Goal: Task Accomplishment & Management: Complete application form

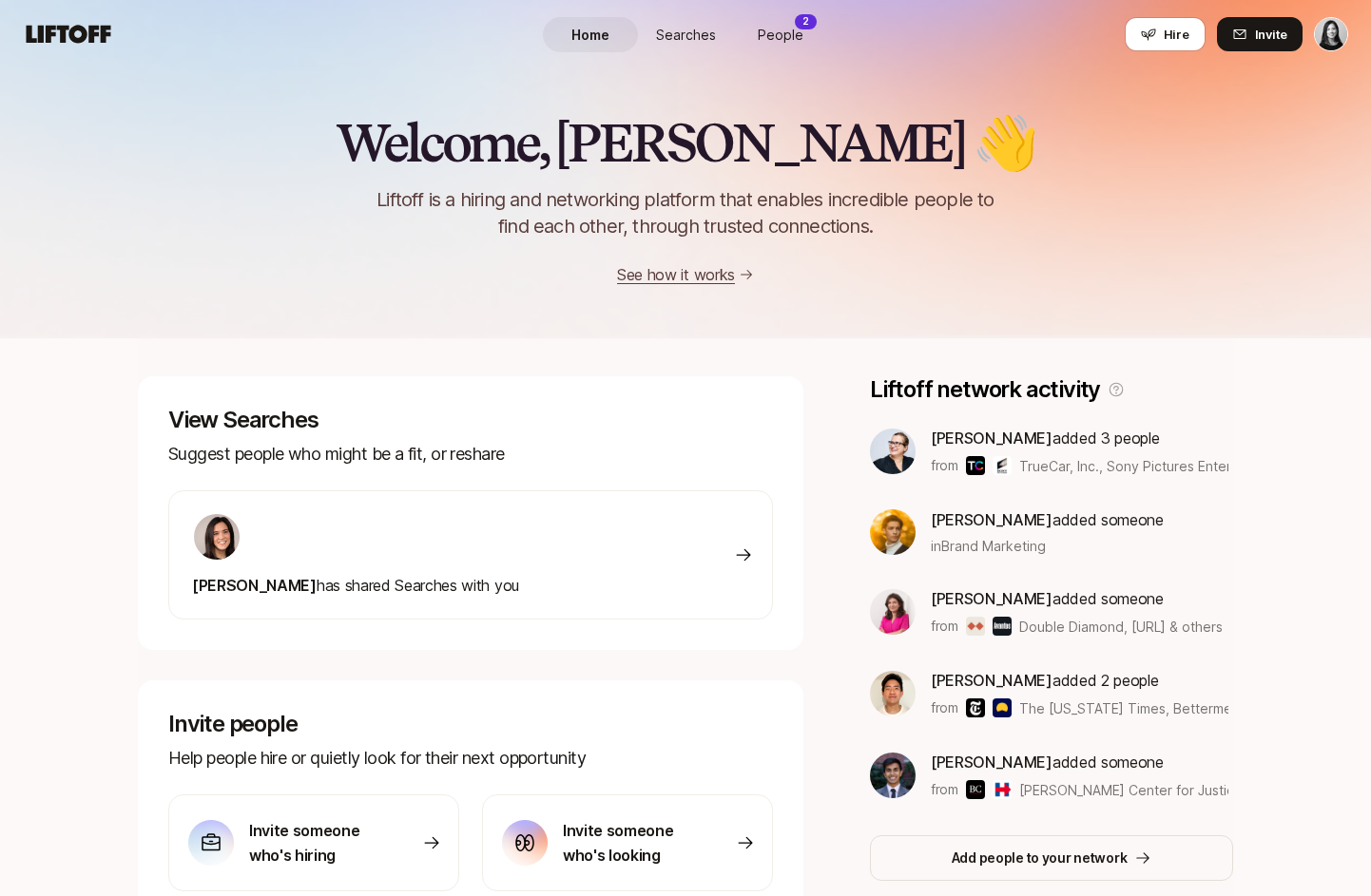
click at [776, 37] on span "People" at bounding box center [780, 35] width 45 height 20
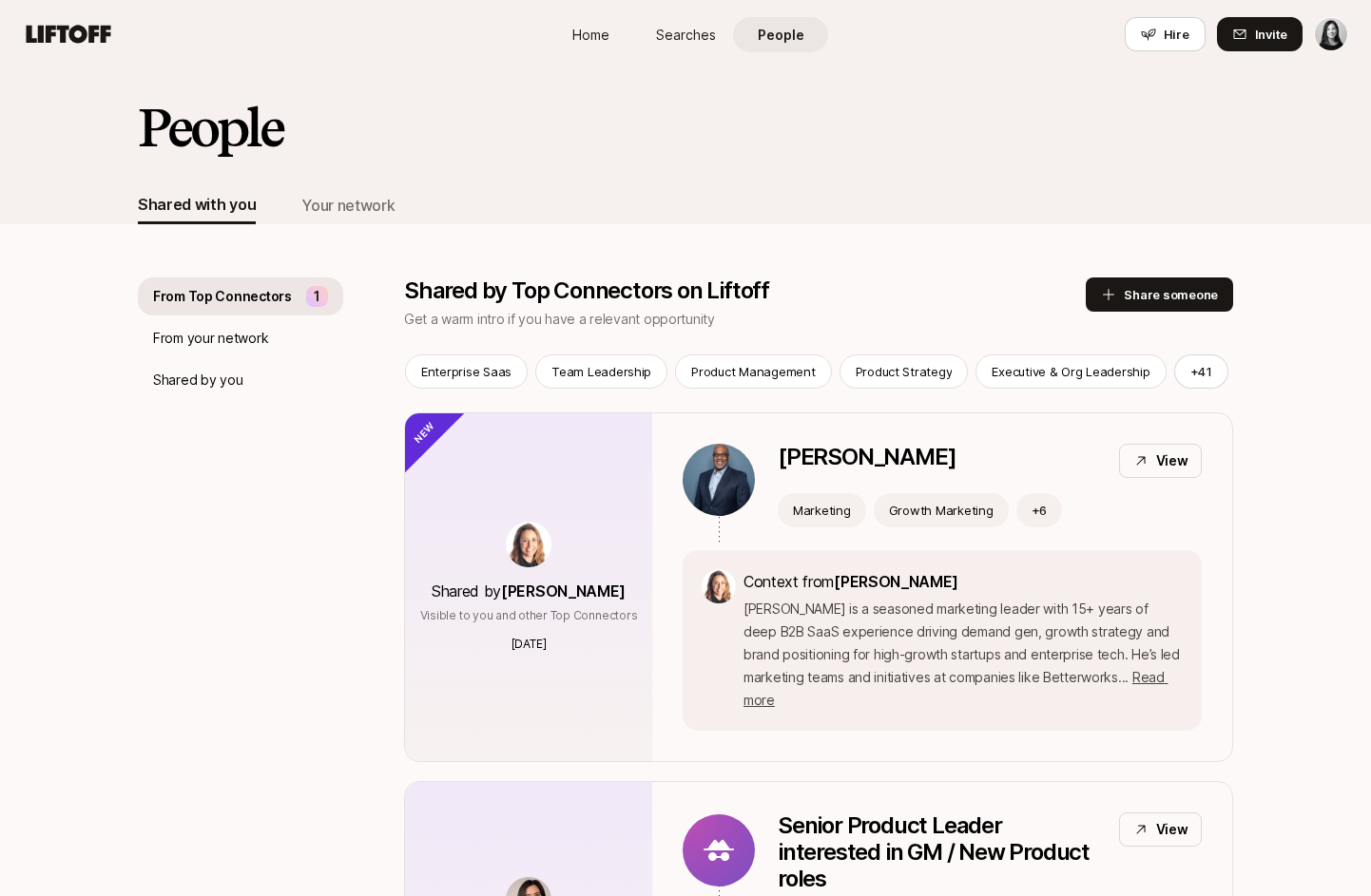
click at [590, 37] on span "Home" at bounding box center [590, 35] width 37 height 20
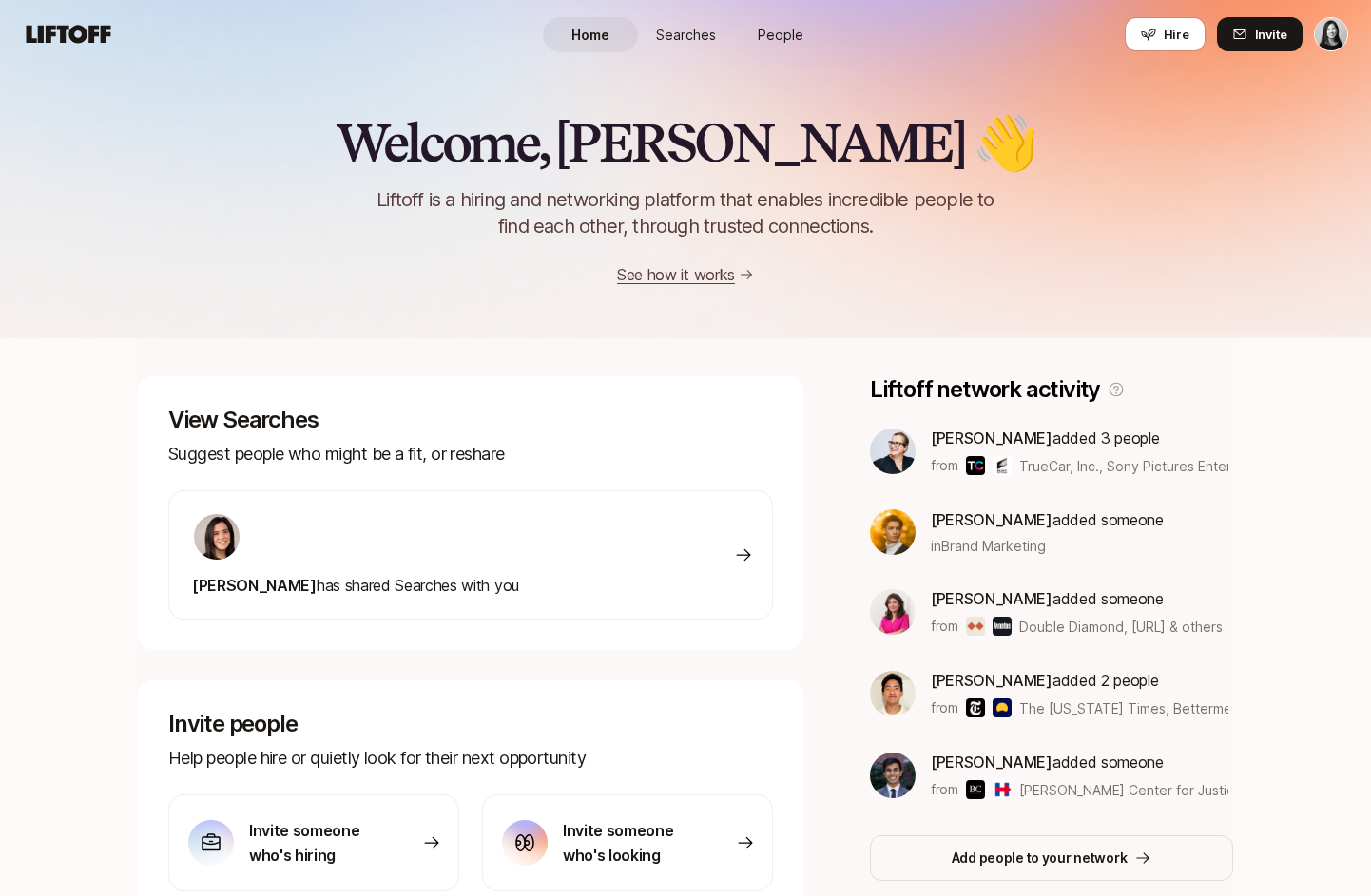
click at [703, 36] on span "Searches" at bounding box center [686, 35] width 60 height 20
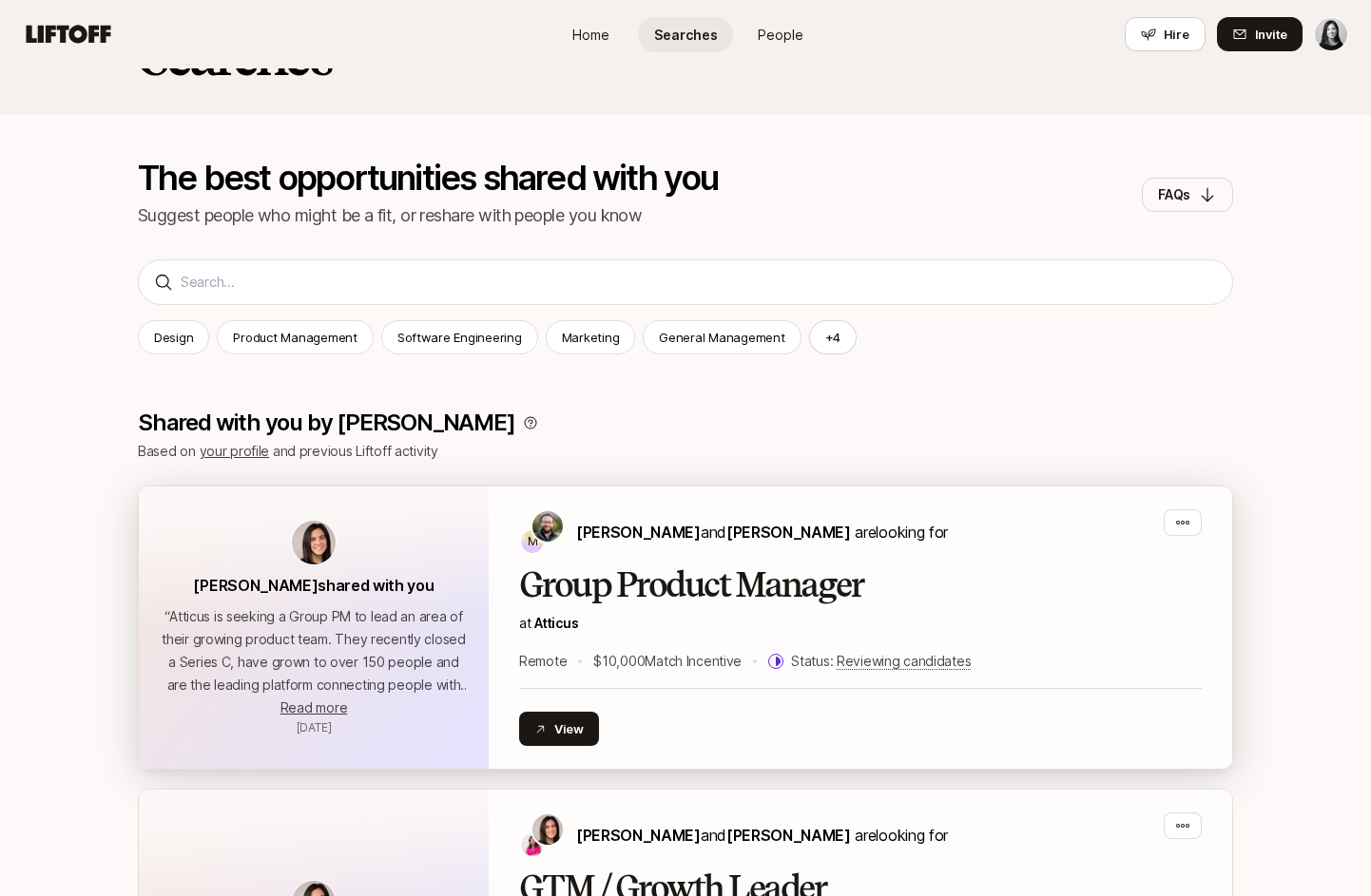
scroll to position [98, 0]
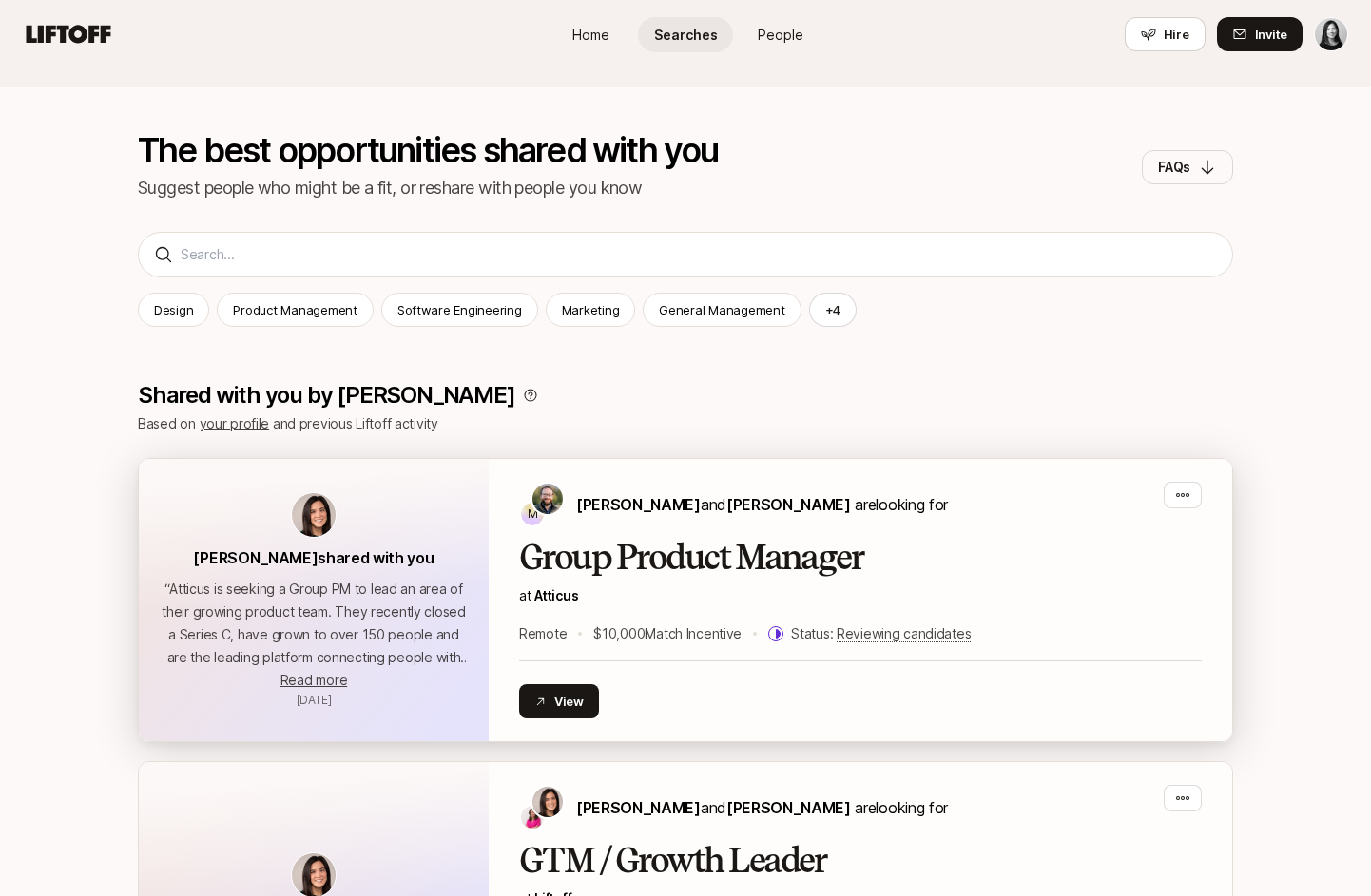
click at [630, 471] on div "M [PERSON_NAME] and [PERSON_NAME] are looking for Group Product Manager at Atti…" at bounding box center [860, 600] width 743 height 283
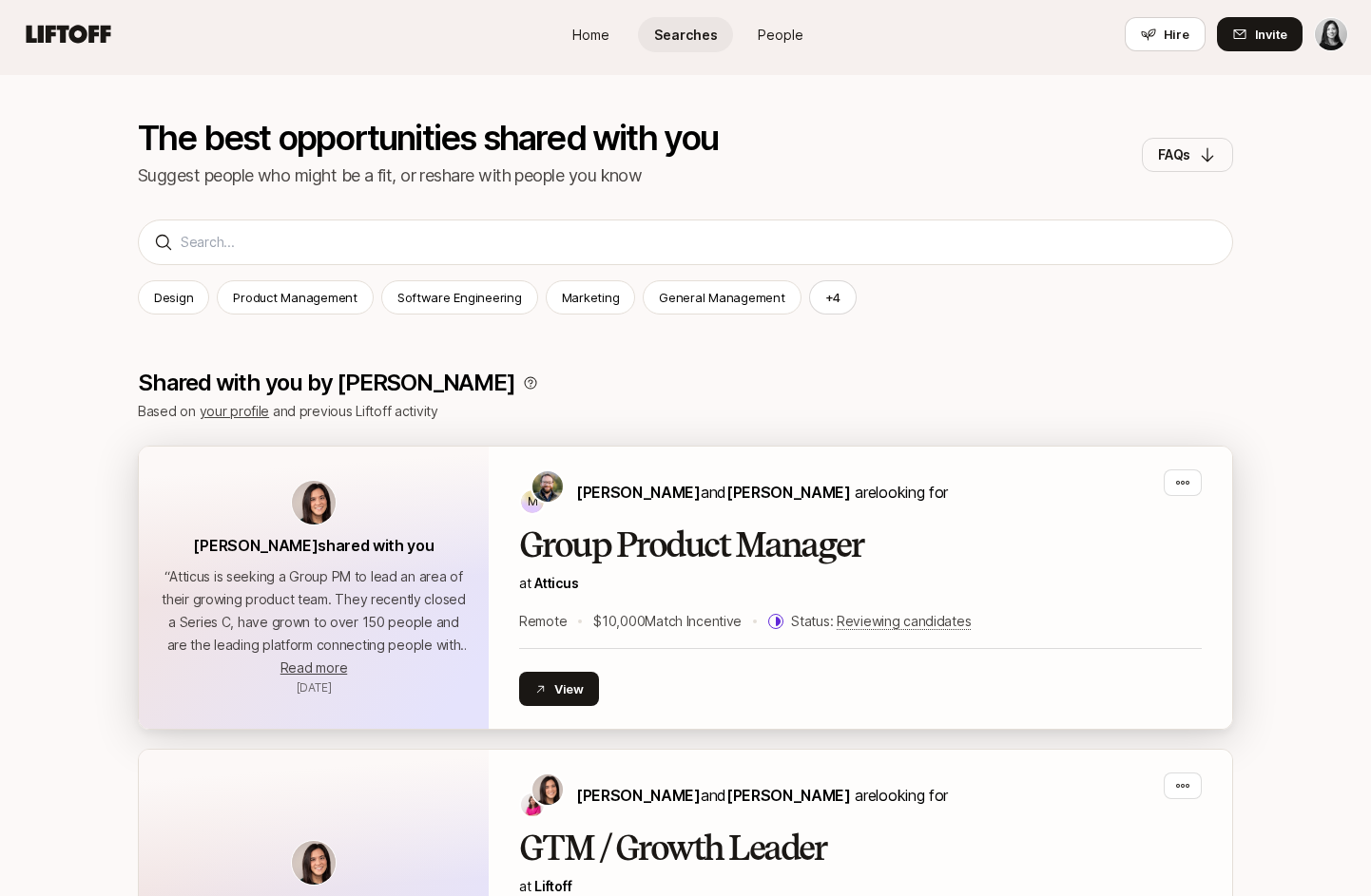
scroll to position [117, 0]
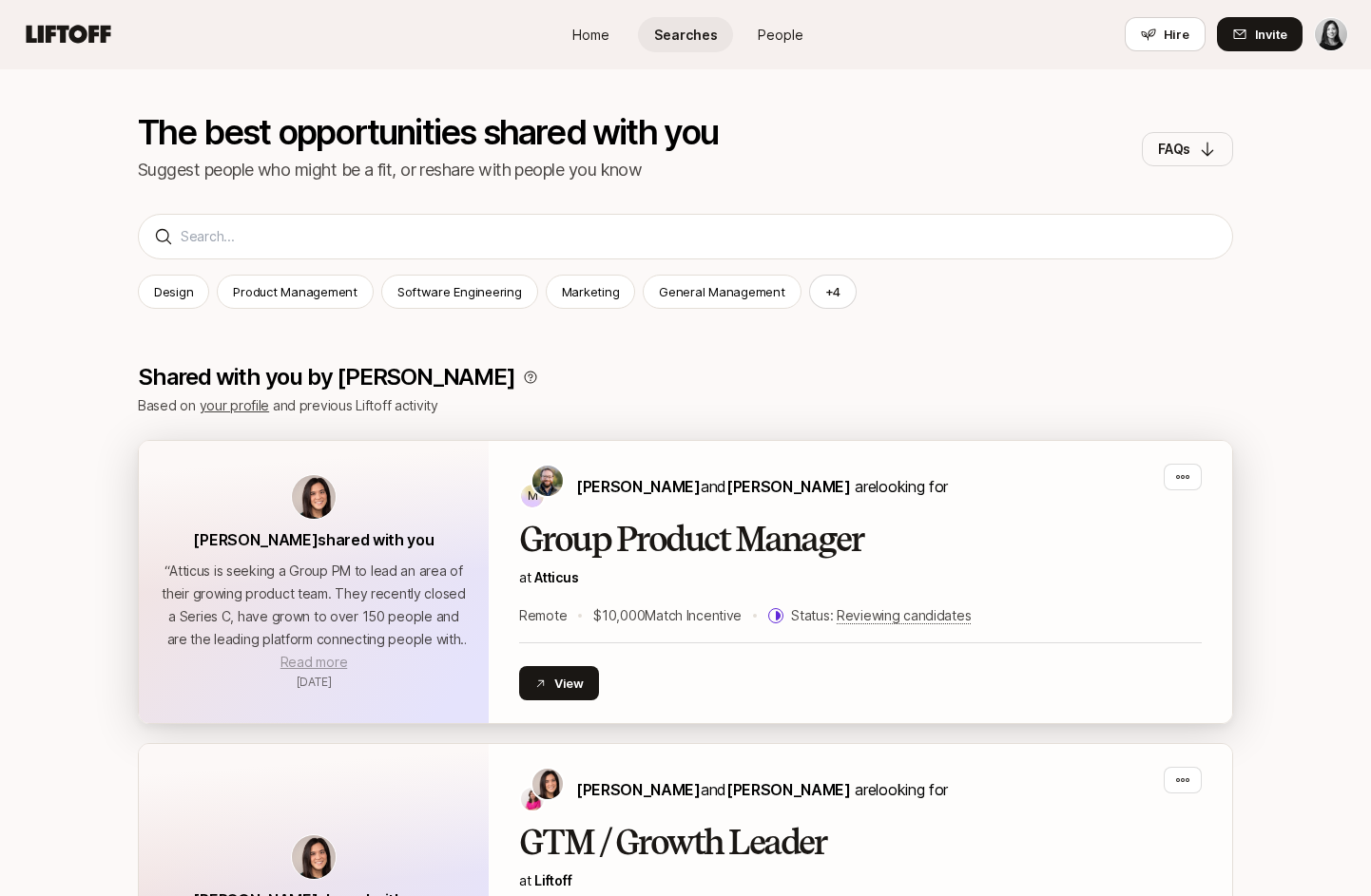
click at [322, 654] on span "Read more" at bounding box center [314, 662] width 67 height 16
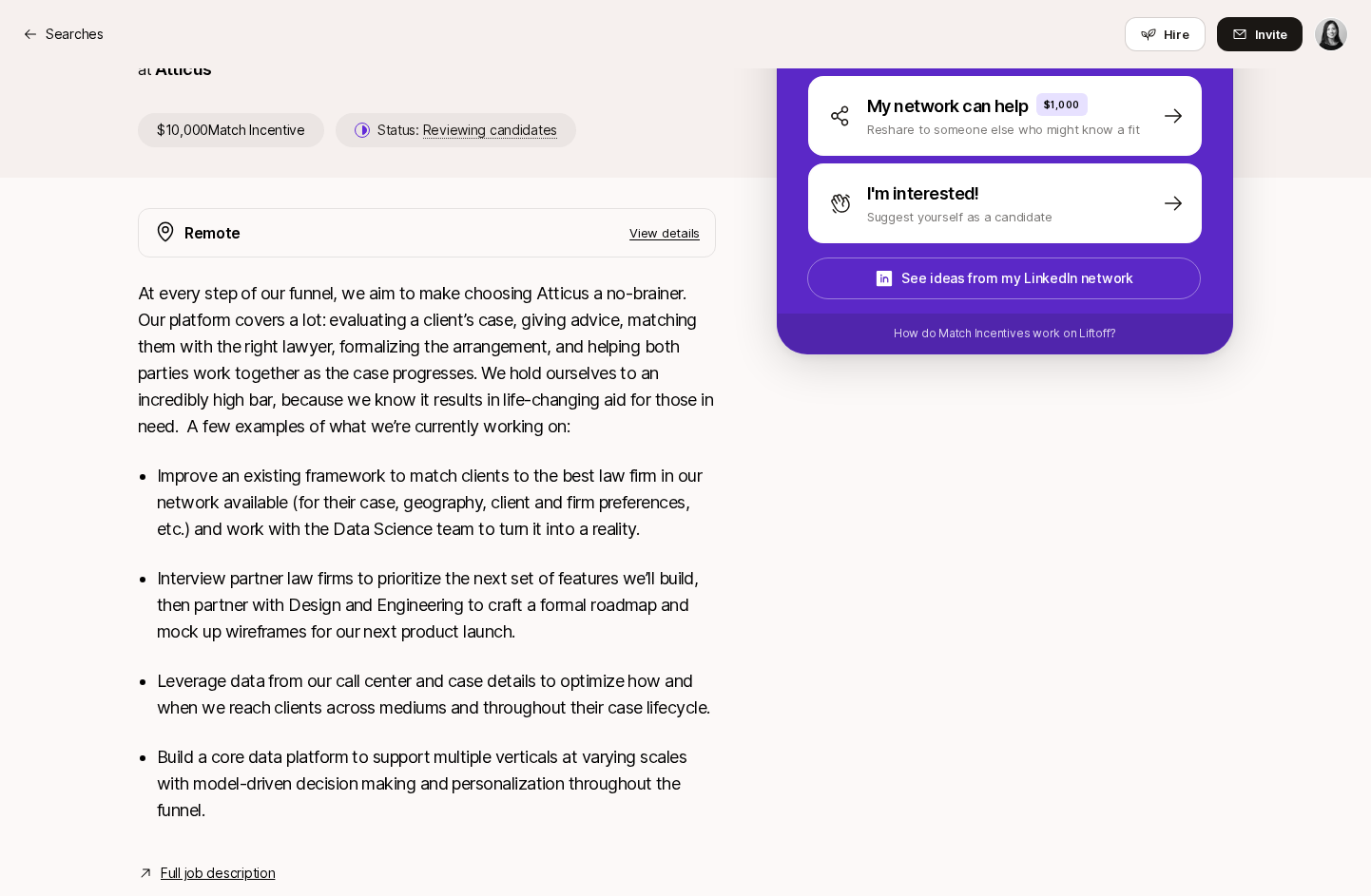
scroll to position [473, 0]
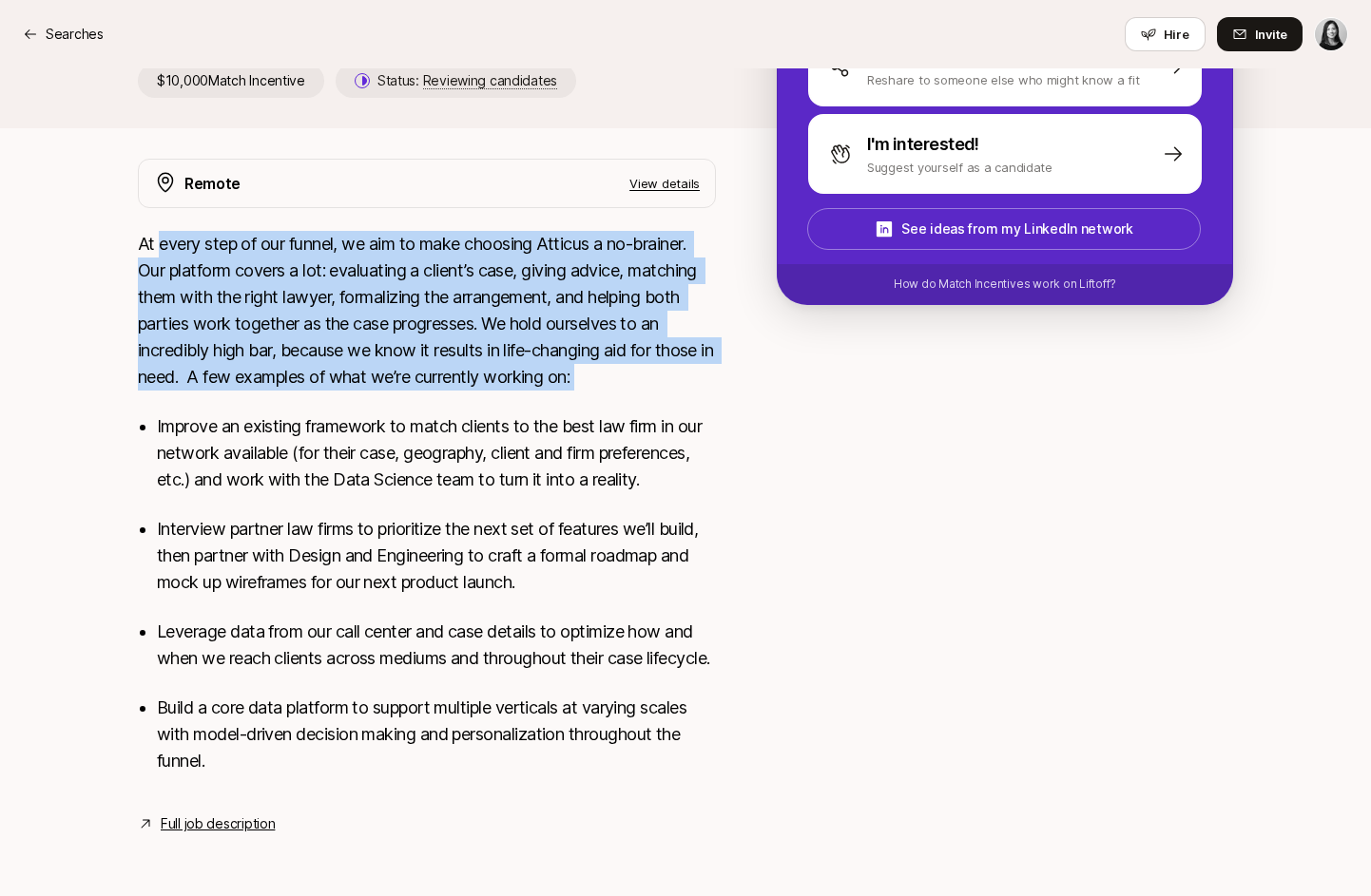
drag, startPoint x: 157, startPoint y: 219, endPoint x: 224, endPoint y: 369, distance: 164.3
click at [224, 369] on div "At every step of our funnel, we aim to make choosing Atticus a no-brainer. Our …" at bounding box center [426, 513] width 578 height 566
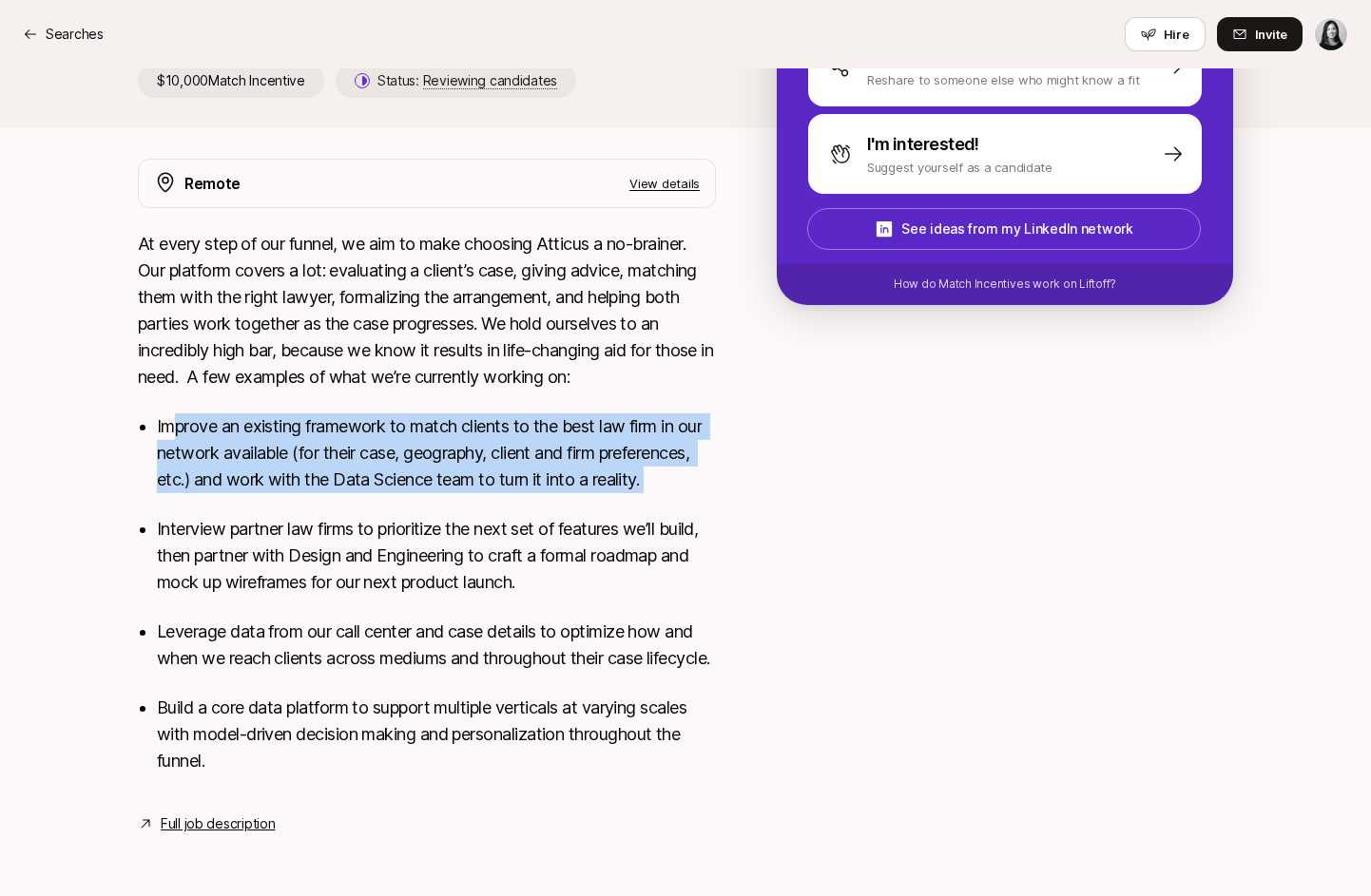
drag, startPoint x: 179, startPoint y: 402, endPoint x: 178, endPoint y: 468, distance: 66.0
click at [178, 468] on ul "Improve an existing framework to match clients to the best law firm in our netw…" at bounding box center [436, 594] width 559 height 361
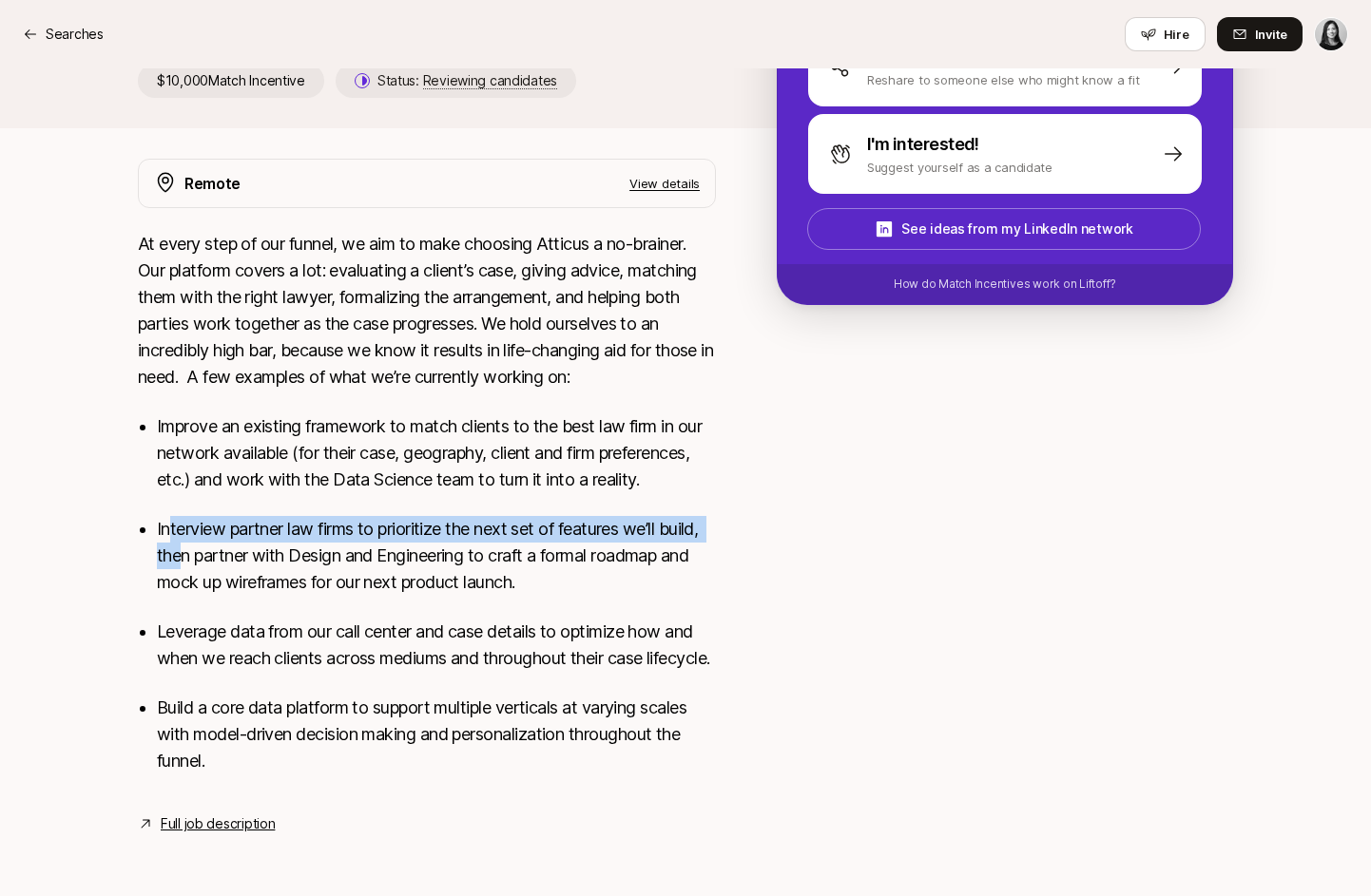
drag, startPoint x: 170, startPoint y: 502, endPoint x: 185, endPoint y: 540, distance: 40.9
click at [185, 540] on p "Interview partner law firms to prioritize the next set of features we’ll build,…" at bounding box center [436, 556] width 559 height 80
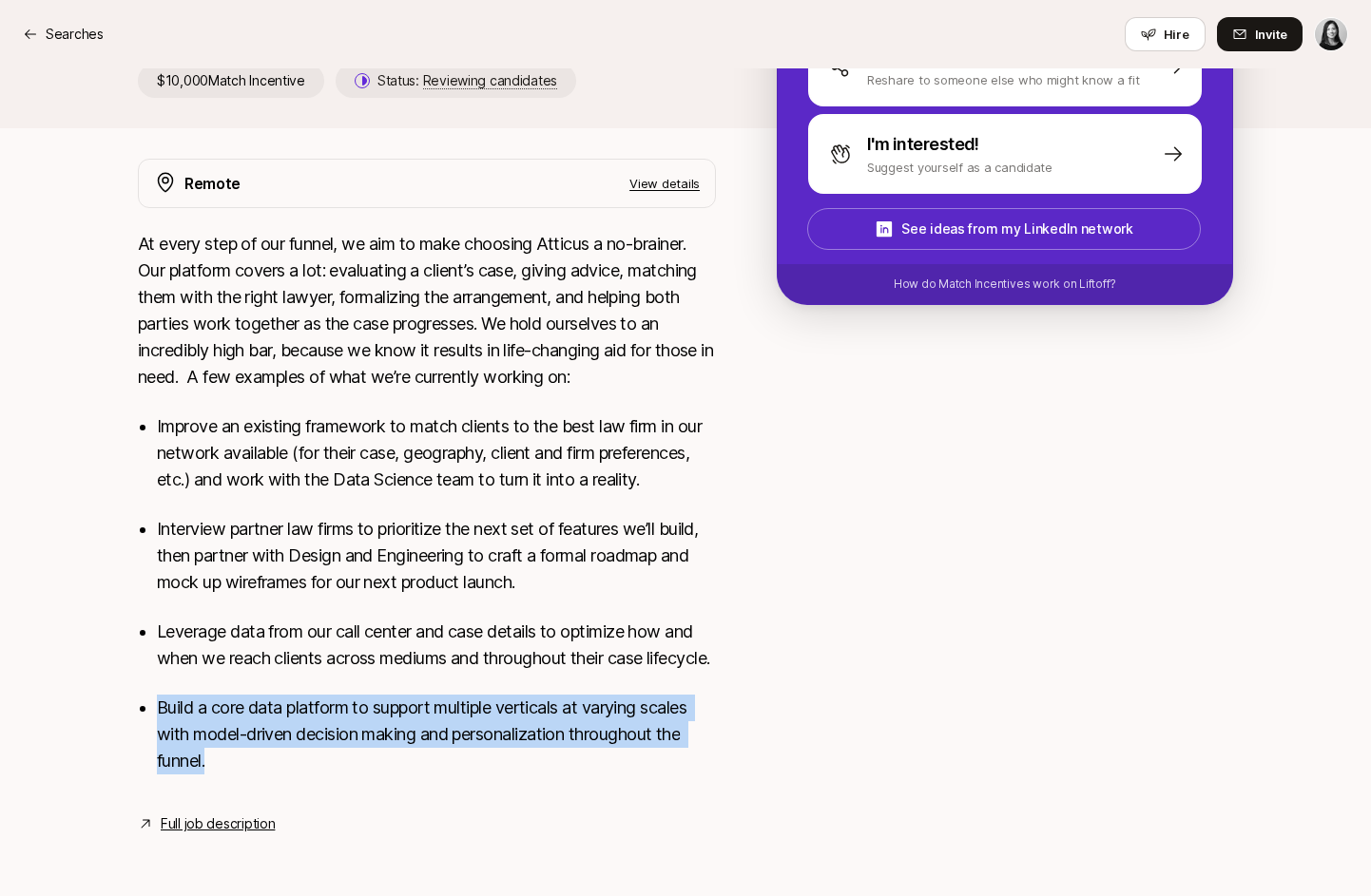
drag, startPoint x: 153, startPoint y: 711, endPoint x: 160, endPoint y: 774, distance: 63.4
click at [160, 774] on div "At every step of our funnel, we aim to make choosing Atticus a no-brainer. Our …" at bounding box center [426, 513] width 578 height 566
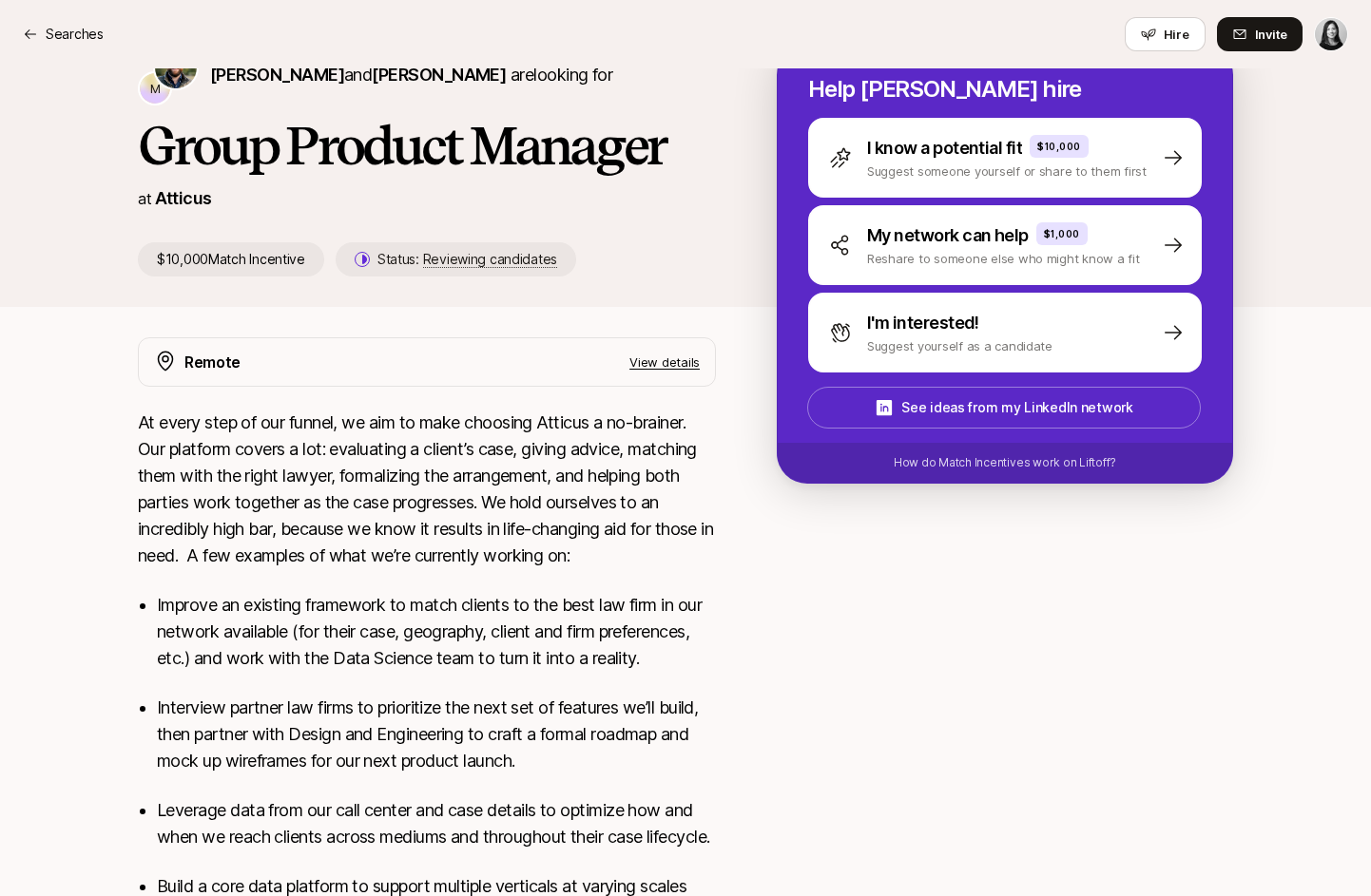
scroll to position [0, 0]
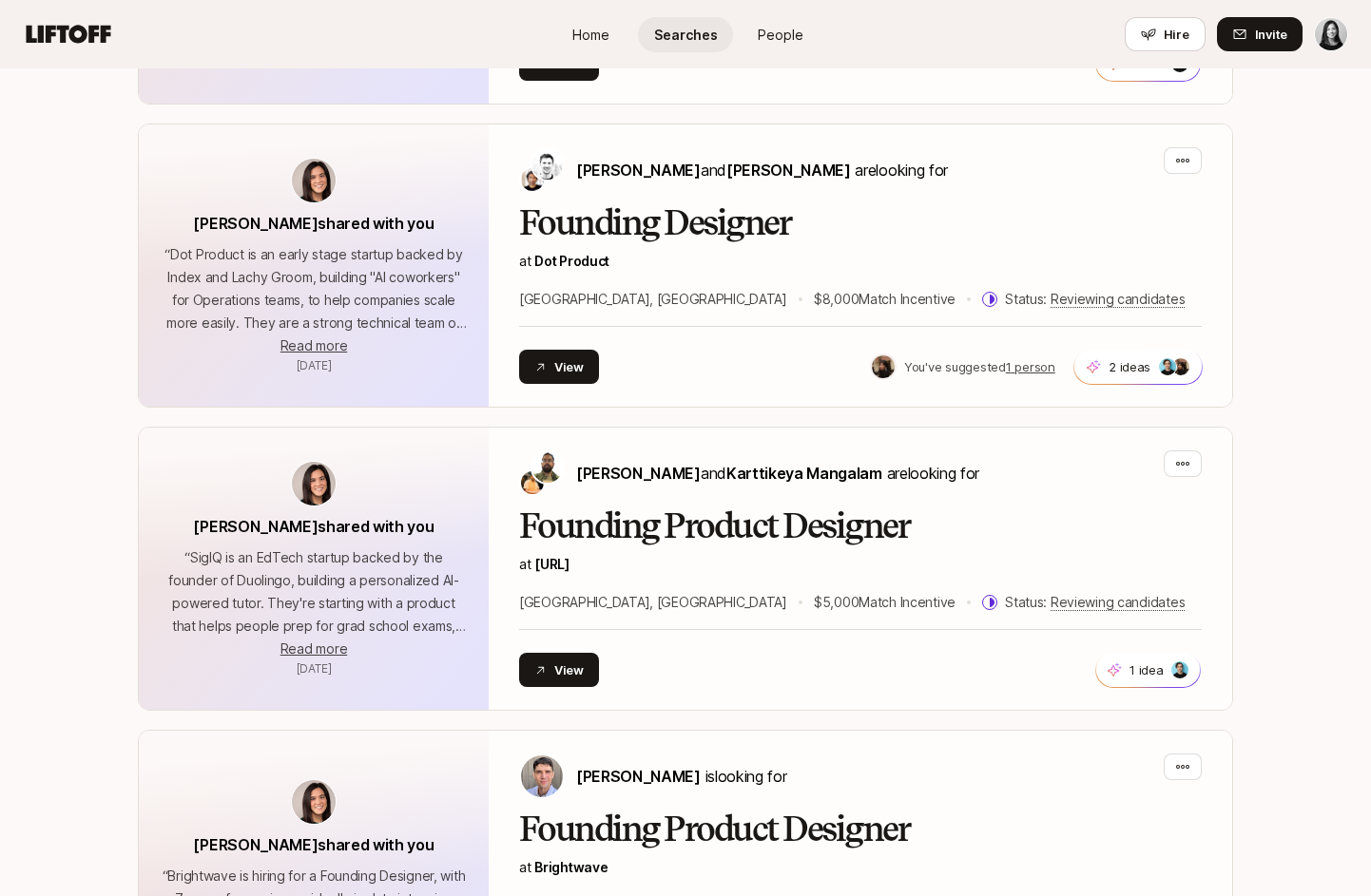
scroll to position [5345, 0]
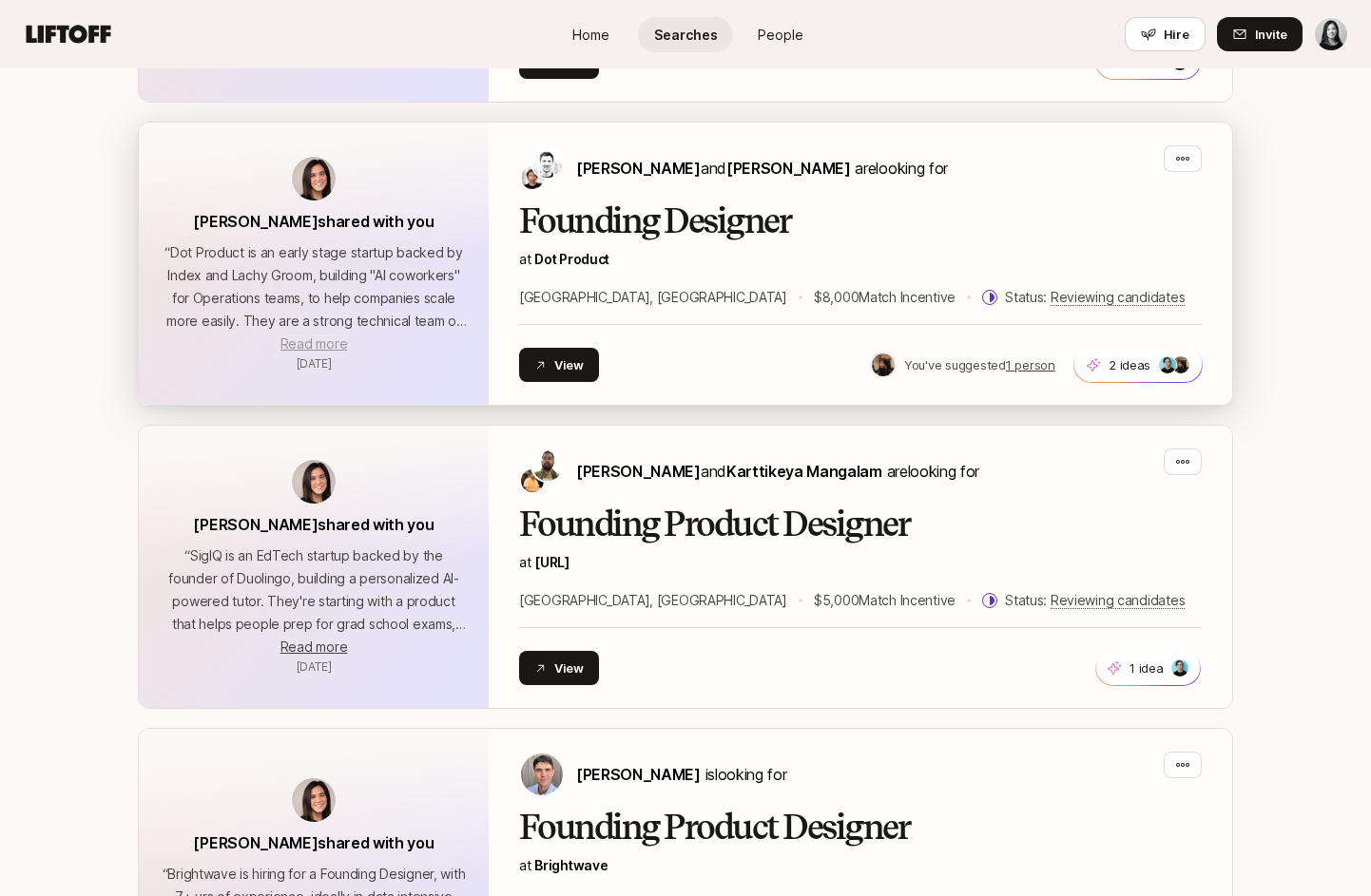
click at [321, 336] on span "Read more" at bounding box center [314, 343] width 67 height 16
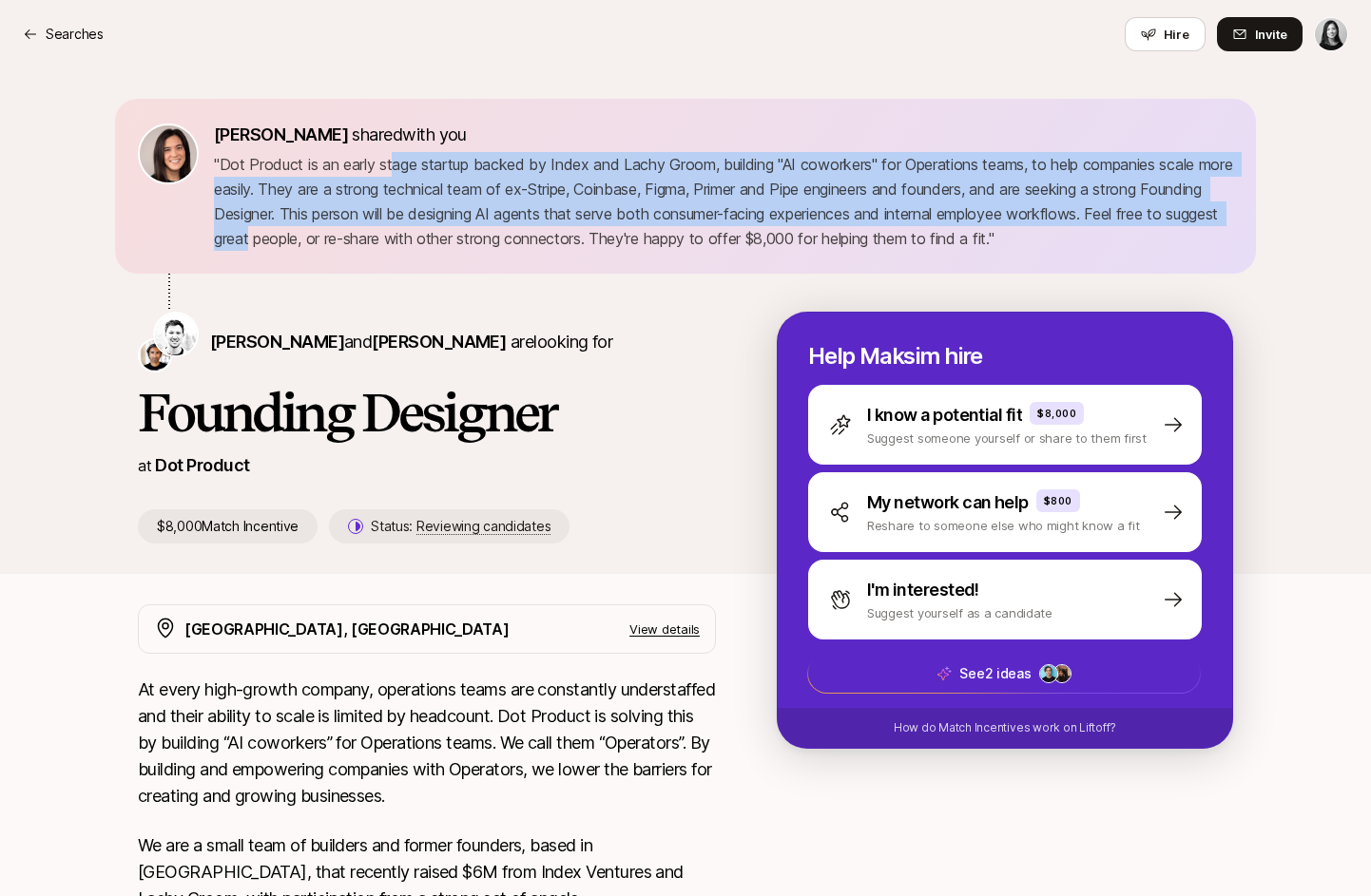
drag, startPoint x: 392, startPoint y: 164, endPoint x: 356, endPoint y: 234, distance: 78.7
click at [356, 234] on p "" Dot Product is an early stage startup backed by Index and Lachy Groom, buildi…" at bounding box center [724, 202] width 1019 height 98
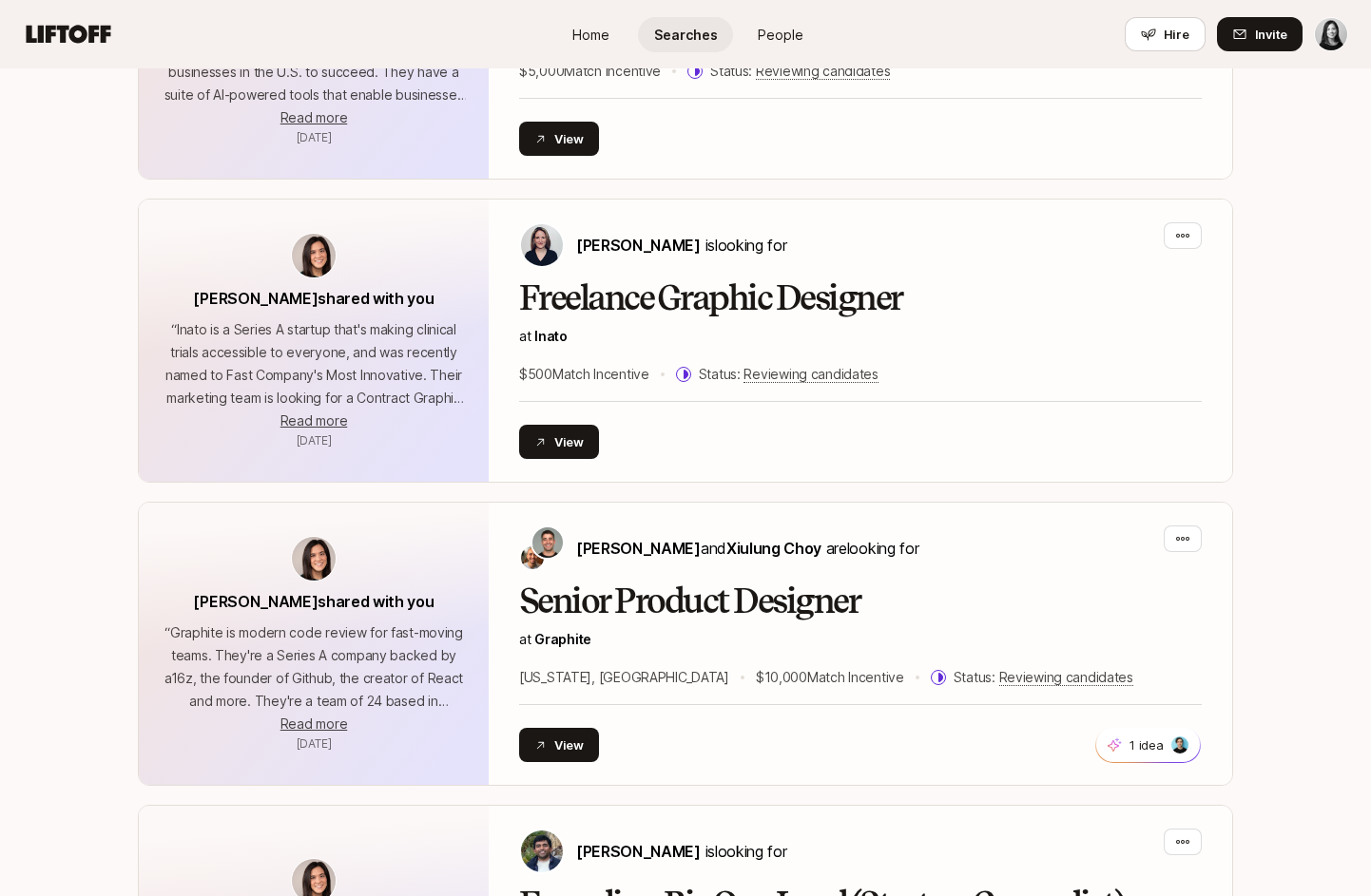
scroll to position [7202, 0]
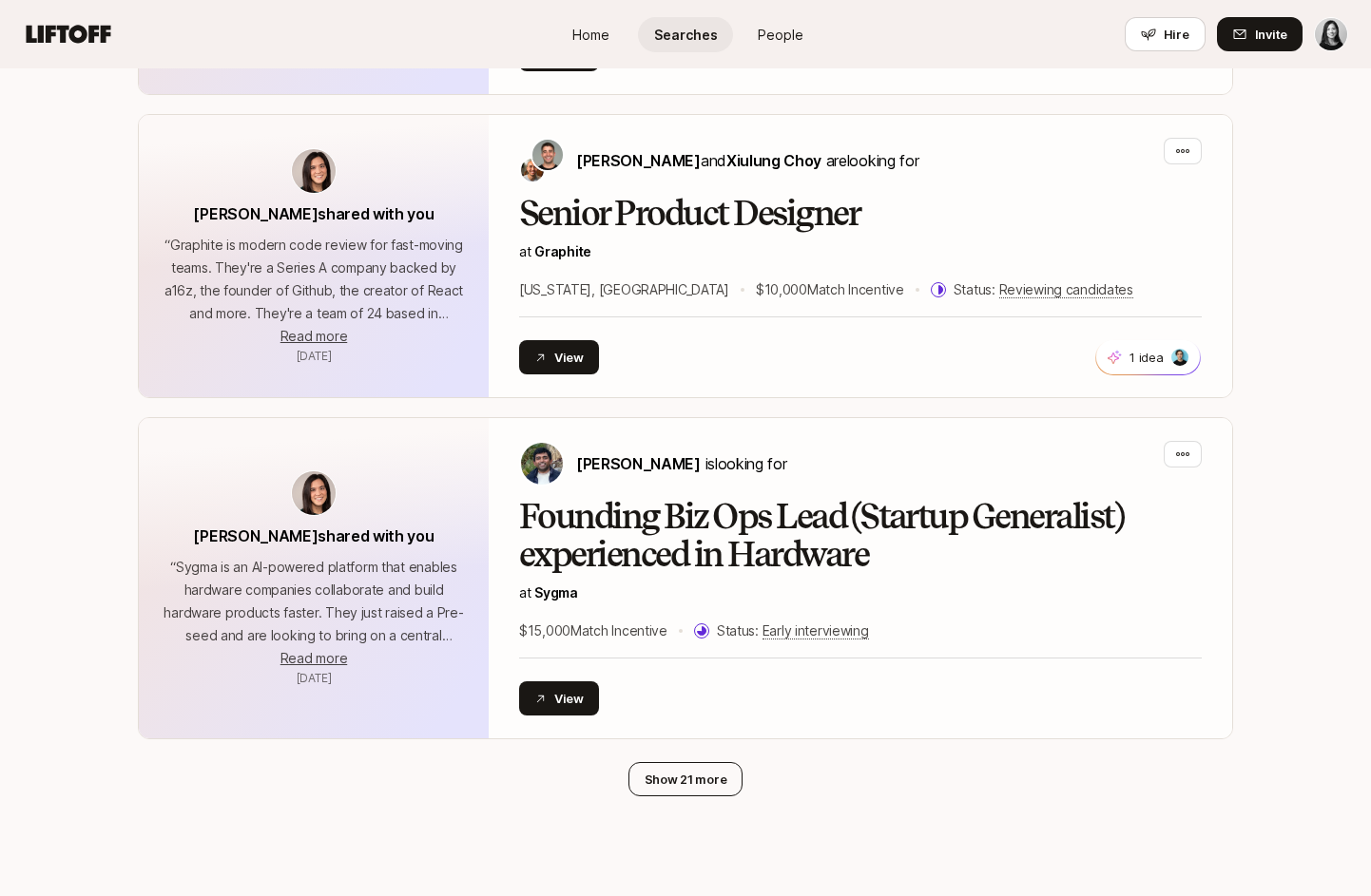
click at [689, 762] on button "Show 21 more" at bounding box center [685, 778] width 115 height 34
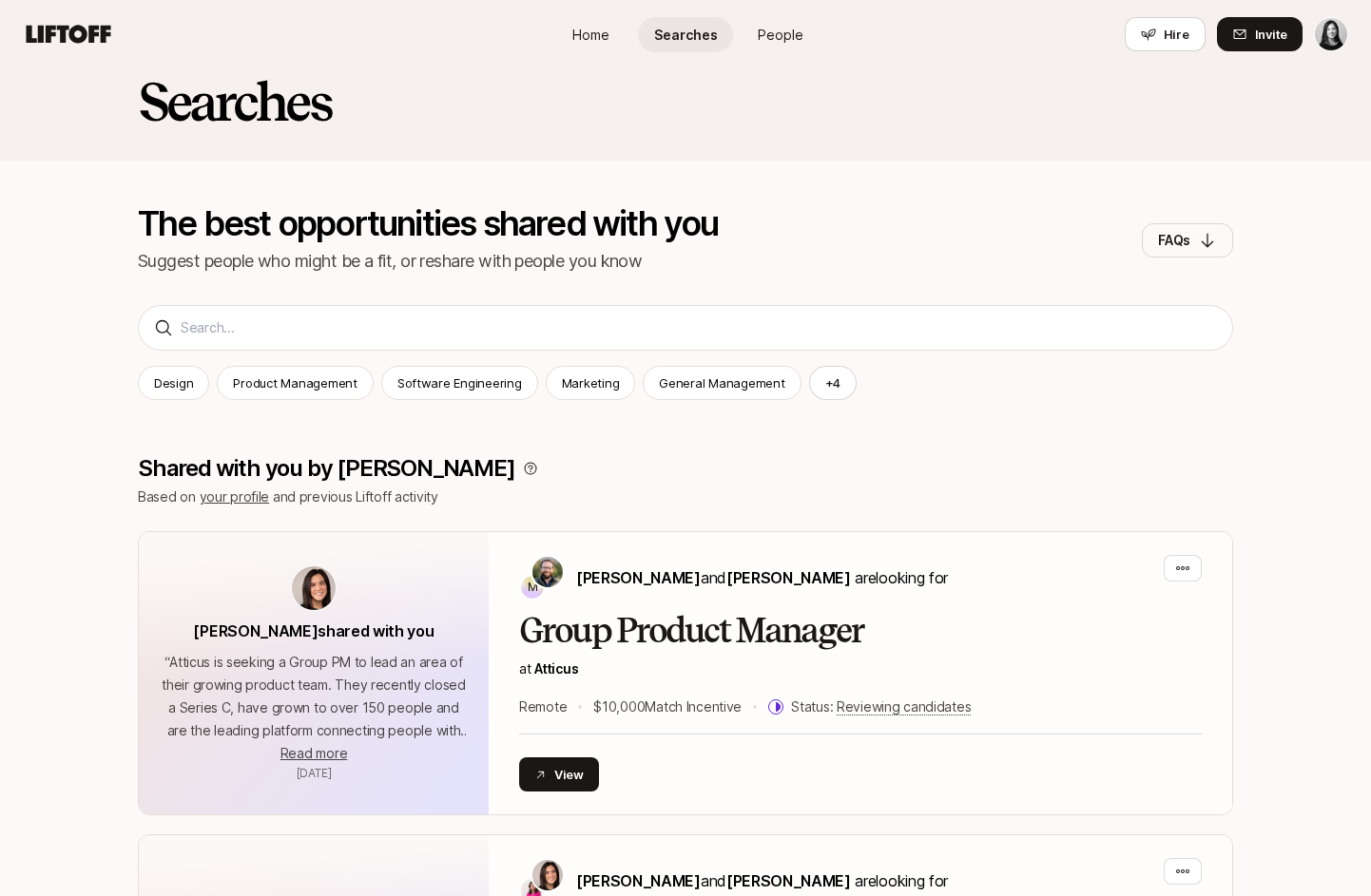
scroll to position [0, 0]
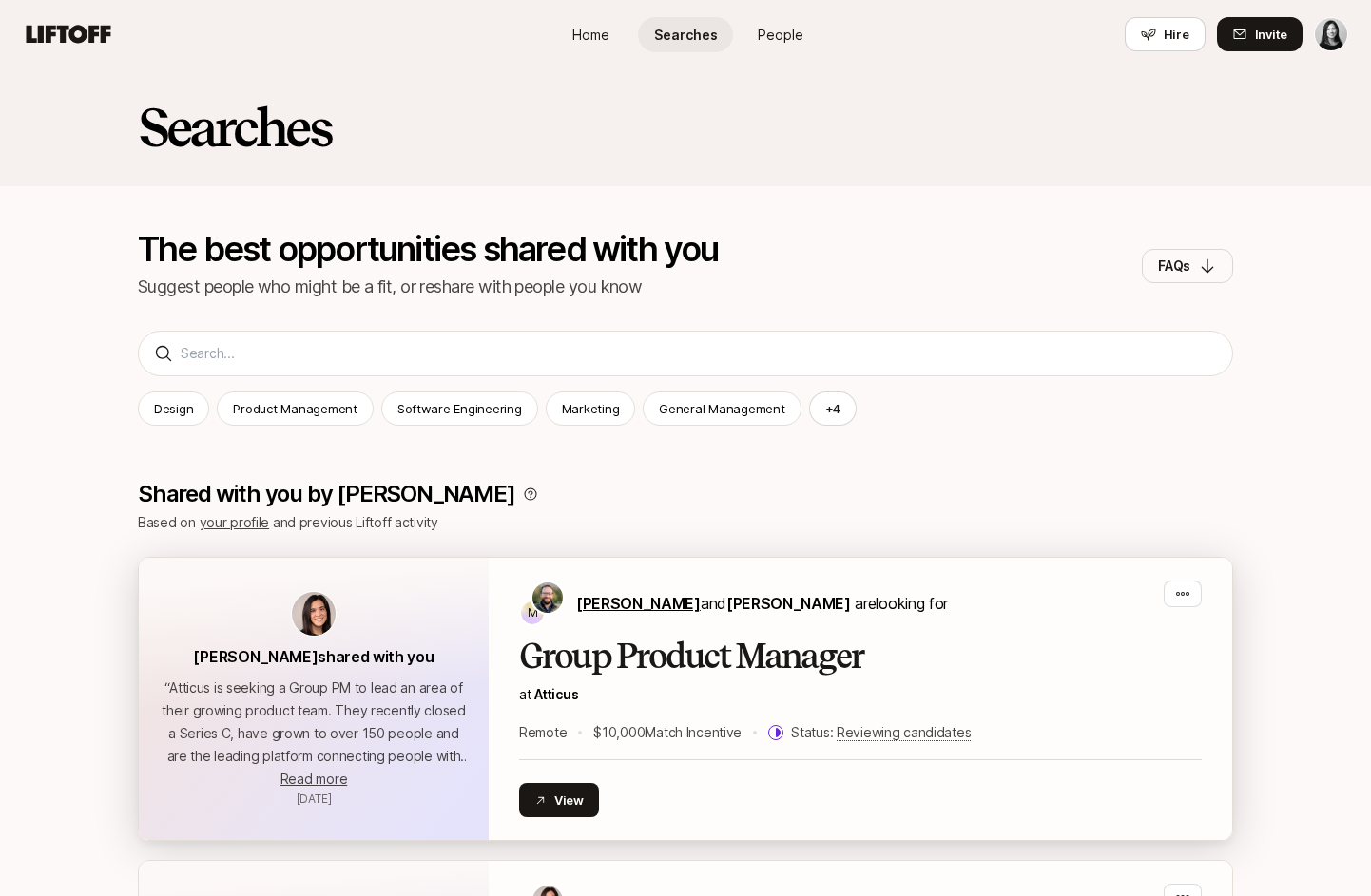
click at [620, 601] on span "[PERSON_NAME]" at bounding box center [638, 604] width 124 height 19
click at [769, 602] on span "[PERSON_NAME]" at bounding box center [788, 604] width 124 height 19
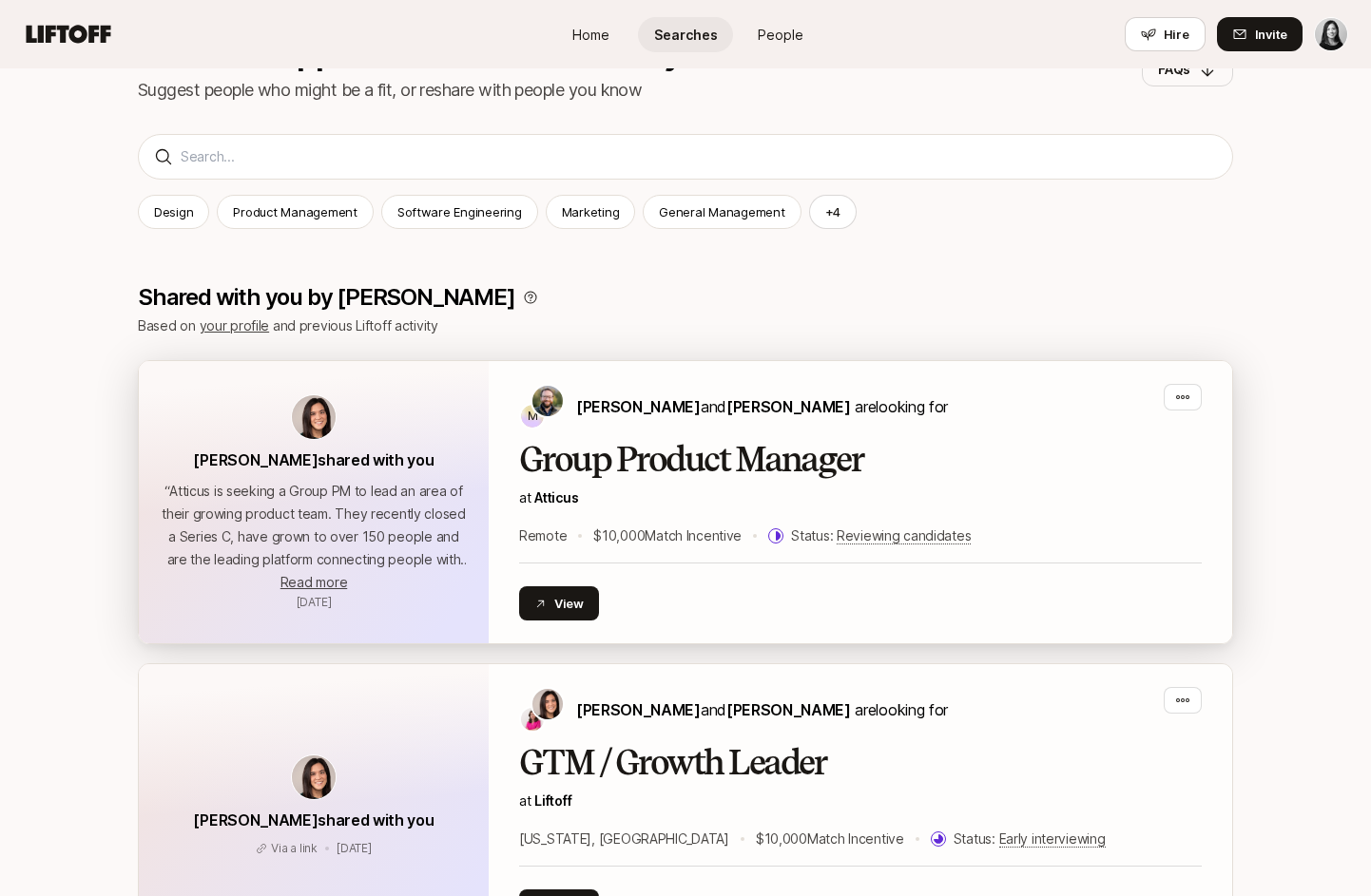
scroll to position [160, 0]
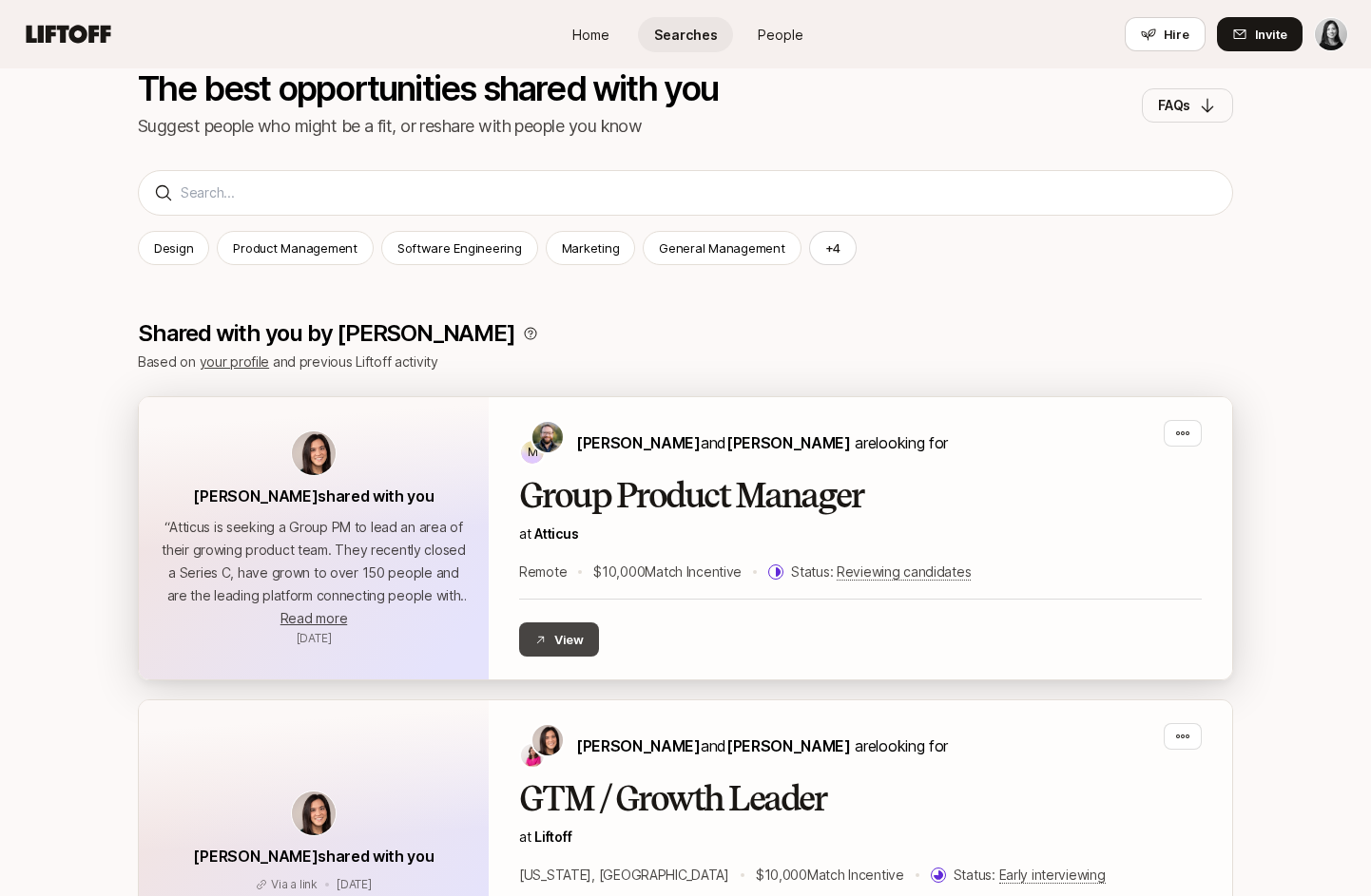
click at [575, 648] on button "View" at bounding box center [559, 638] width 80 height 34
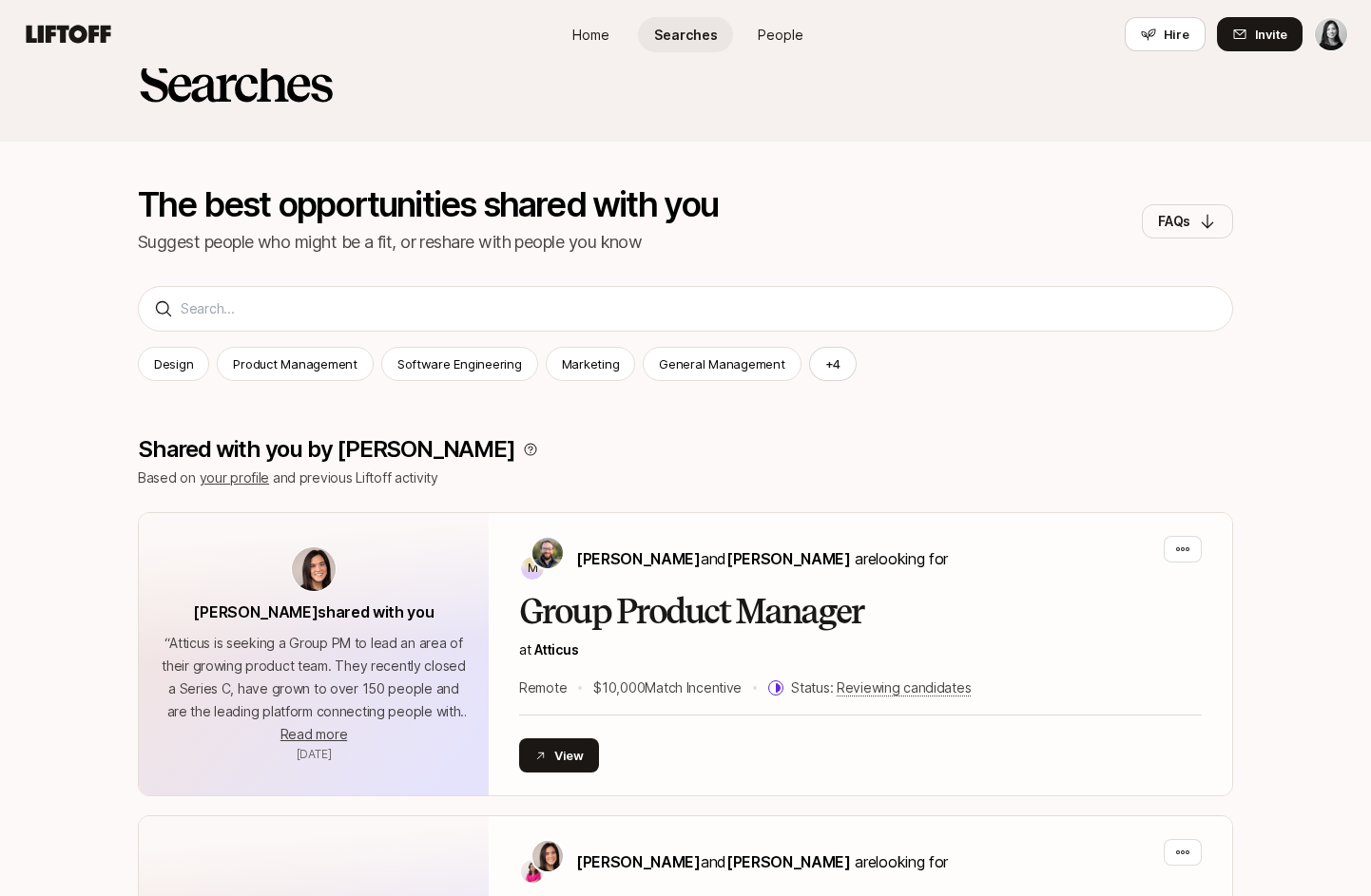
scroll to position [41, 0]
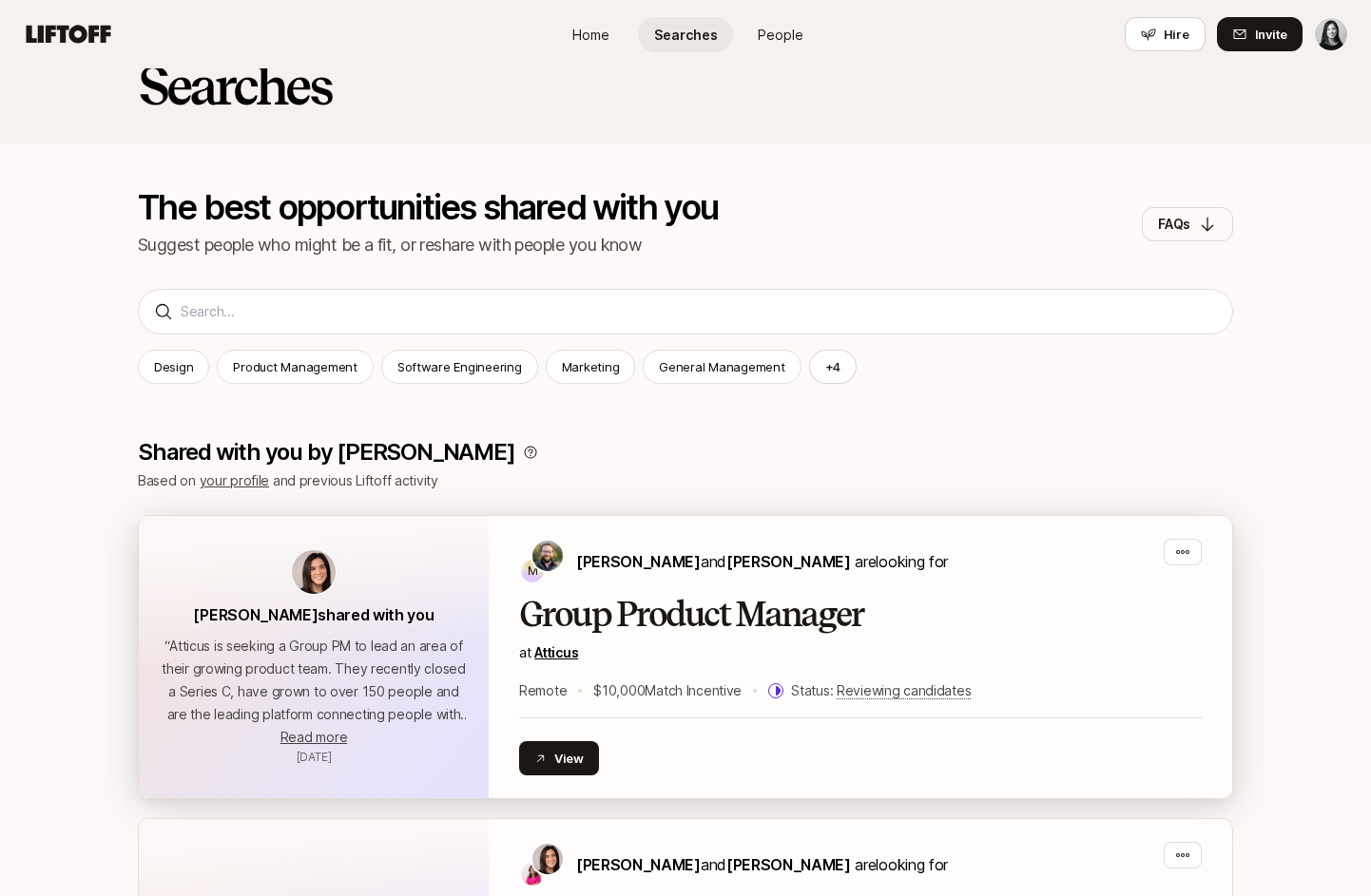
click at [567, 648] on link "Atticus" at bounding box center [556, 652] width 43 height 16
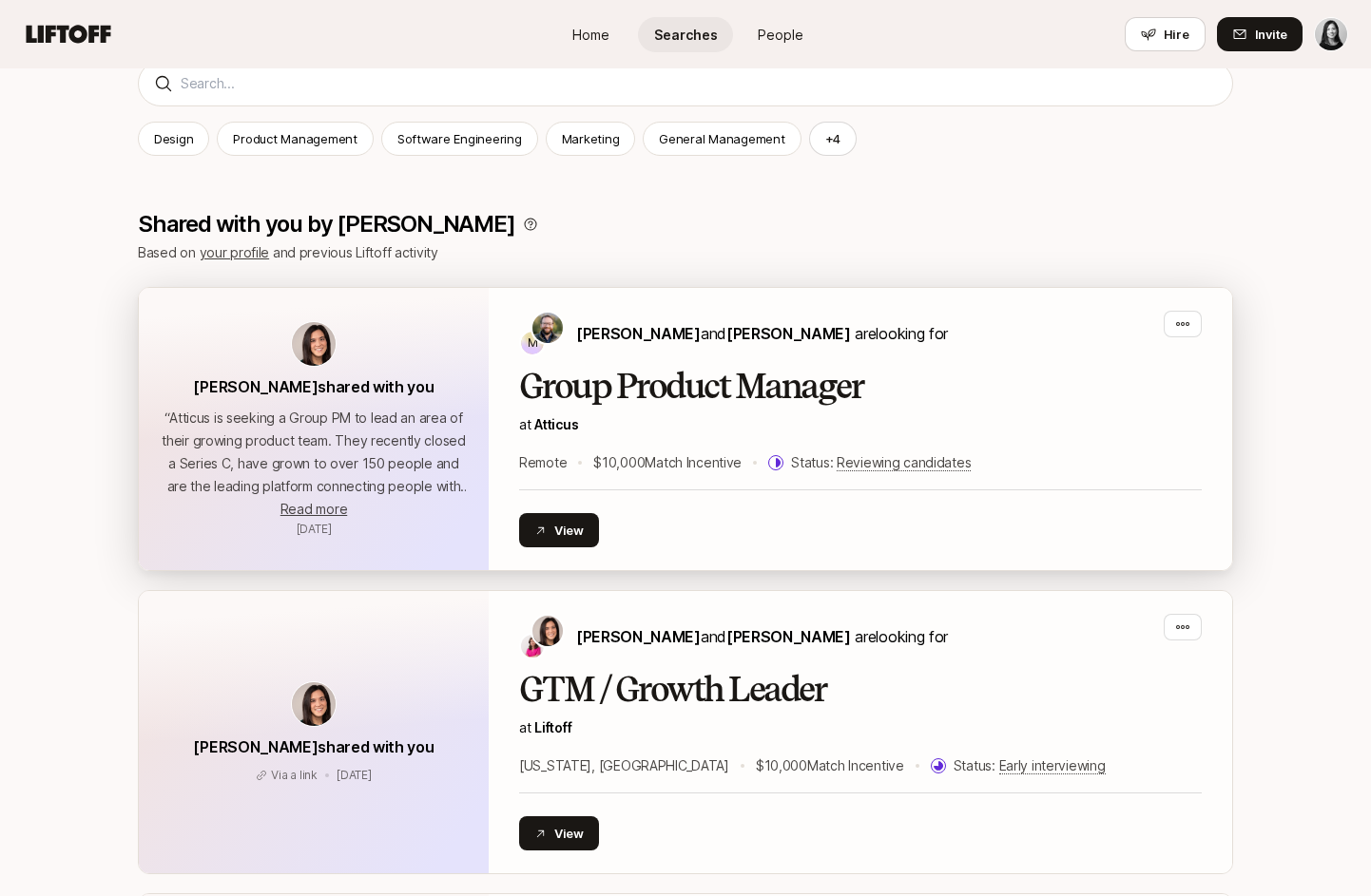
scroll to position [269, 0]
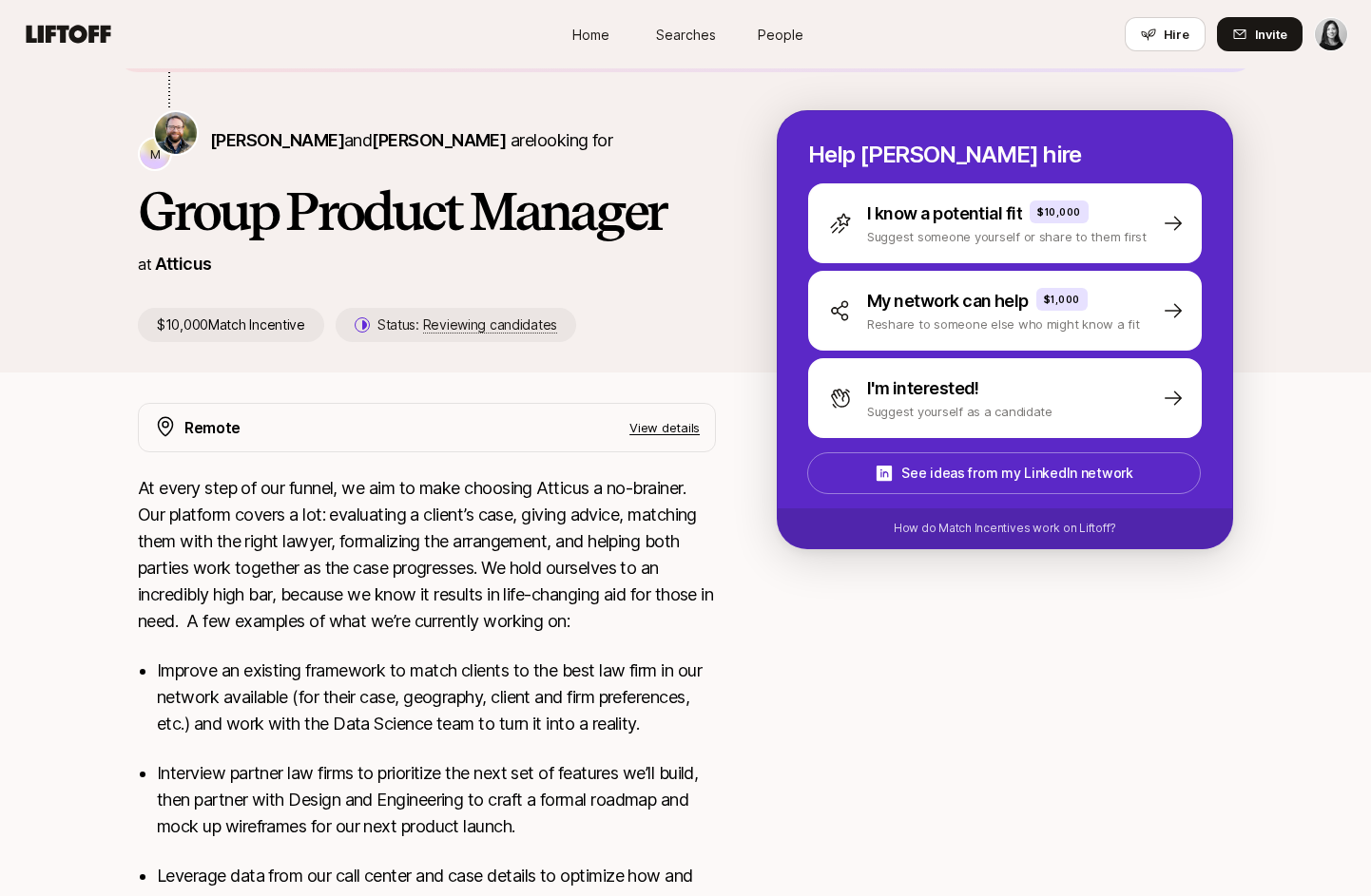
scroll to position [161, 0]
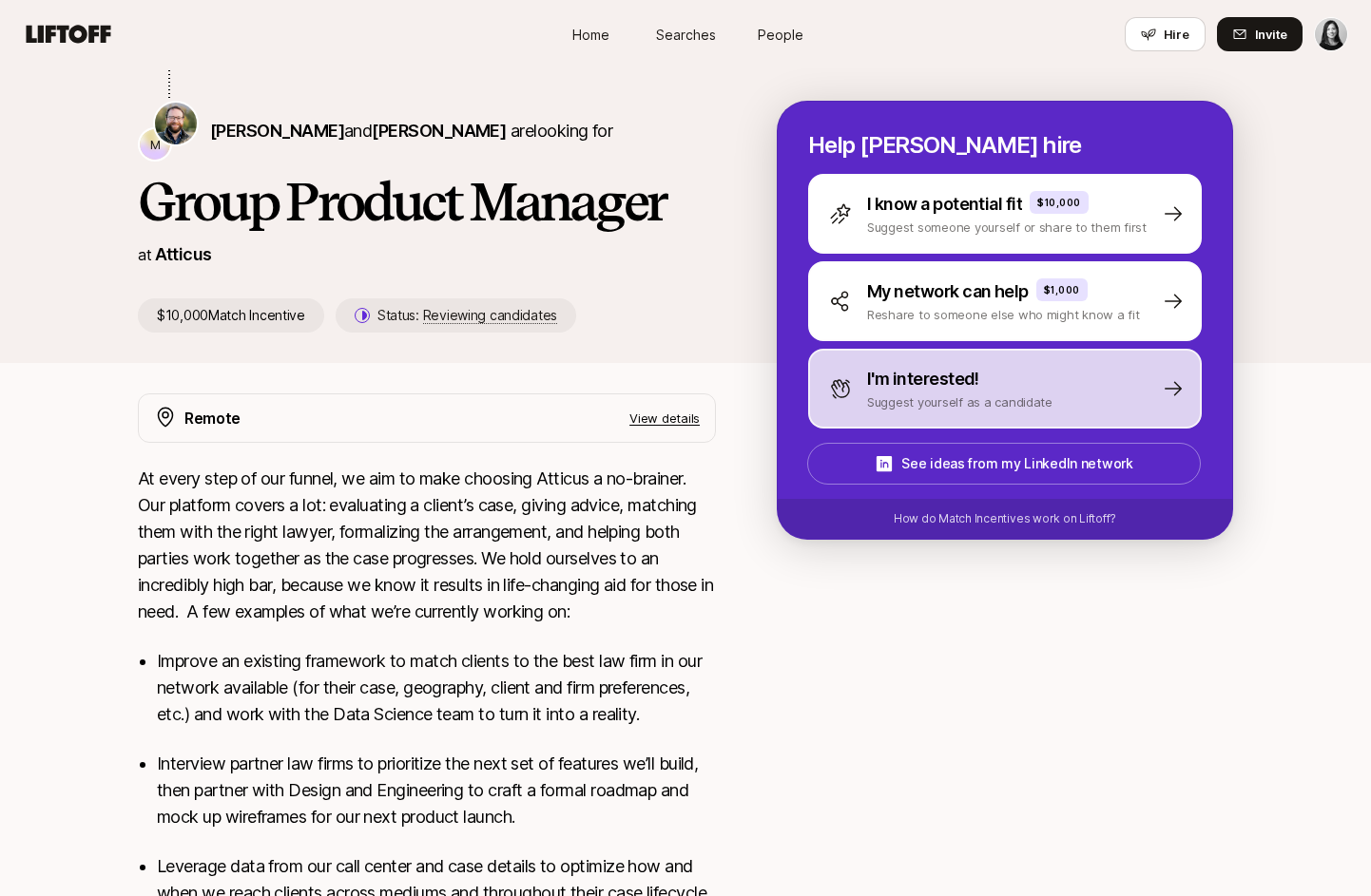
click at [1001, 399] on p "Suggest yourself as a candidate" at bounding box center [959, 402] width 185 height 19
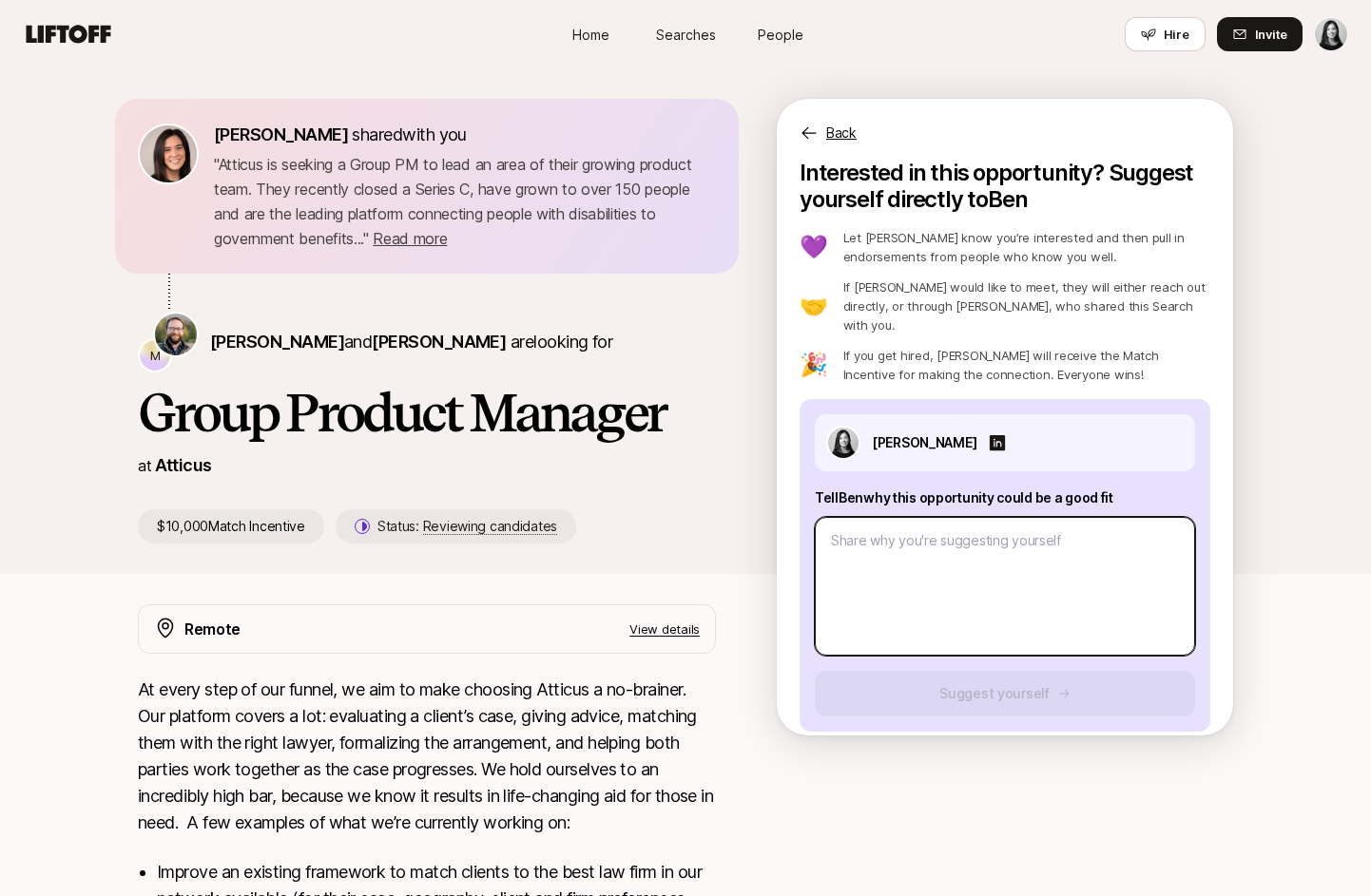
click at [913, 539] on textarea at bounding box center [1004, 586] width 380 height 139
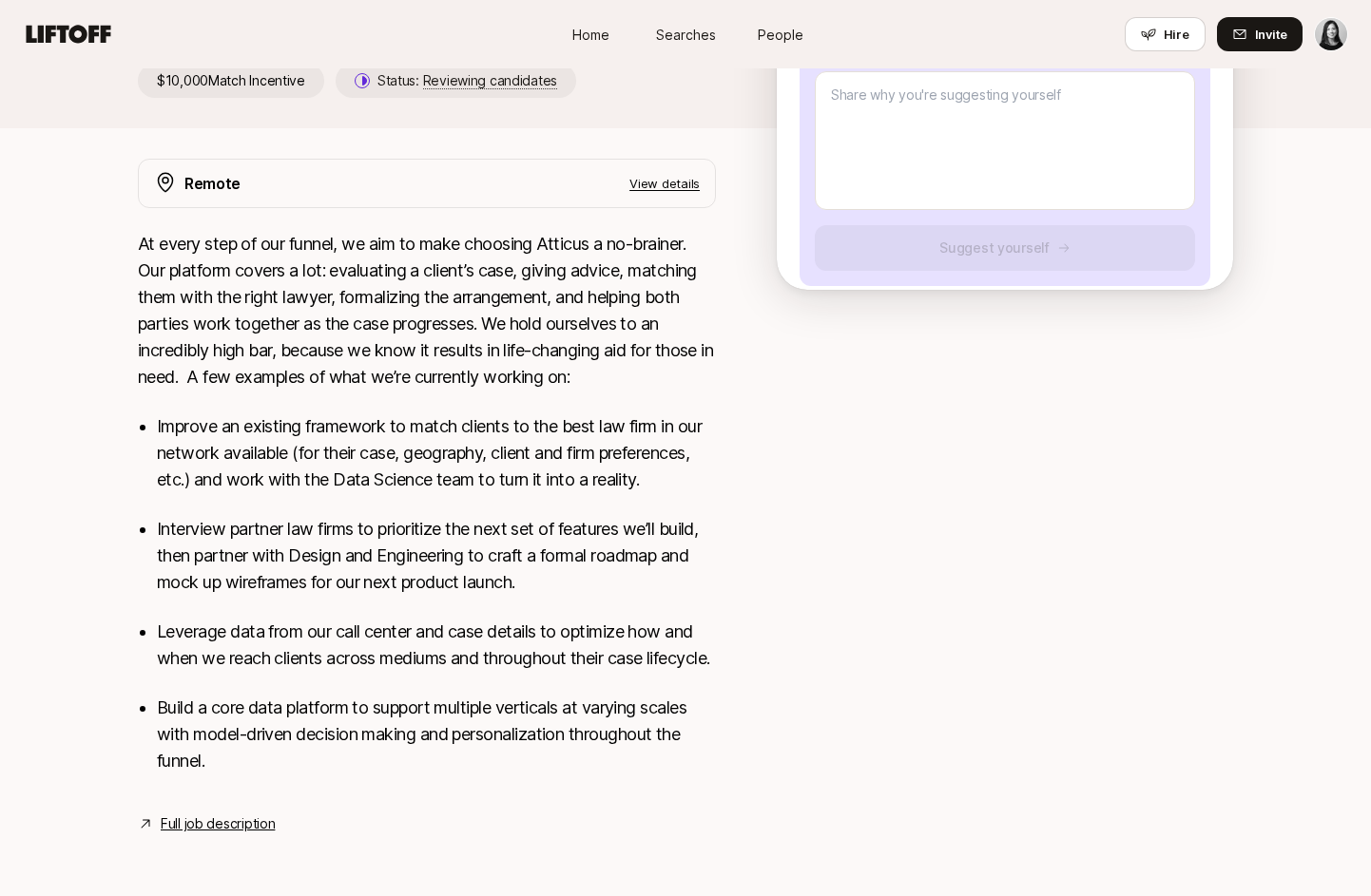
scroll to position [473, 0]
